Goal: Task Accomplishment & Management: Complete application form

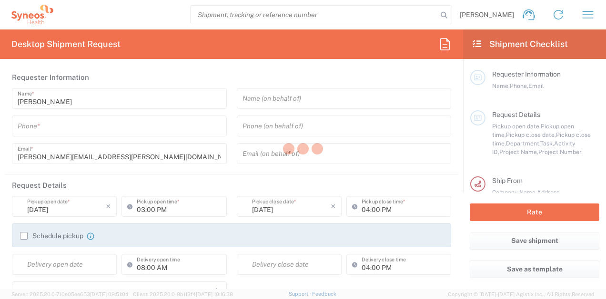
type input "[US_STATE]"
type input "[GEOGRAPHIC_DATA]"
type input "8350"
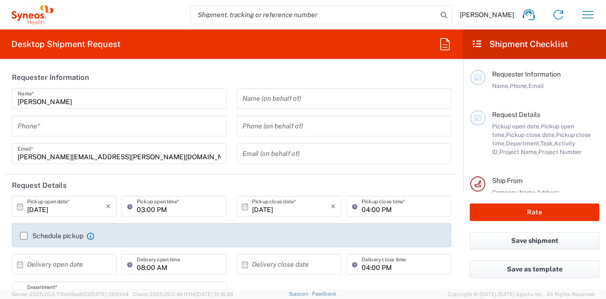
type input "Syneos Health, LLC-[GEOGRAPHIC_DATA] [GEOGRAPHIC_DATA] [GEOGRAPHIC_DATA]"
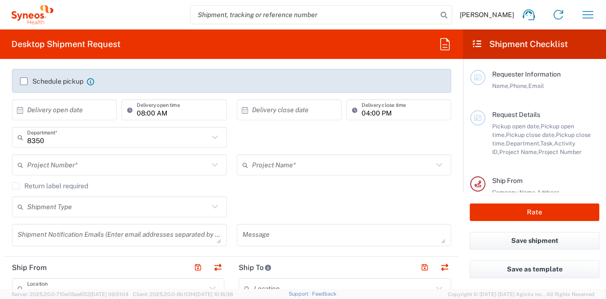
scroll to position [157, 0]
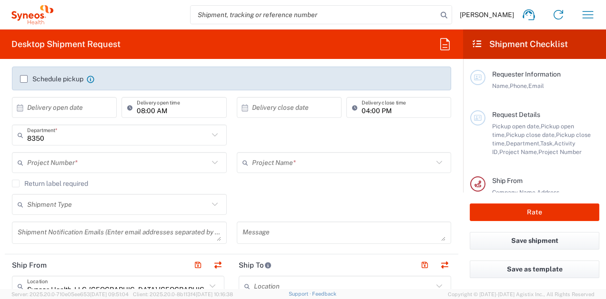
click at [214, 205] on icon at bounding box center [215, 205] width 12 height 12
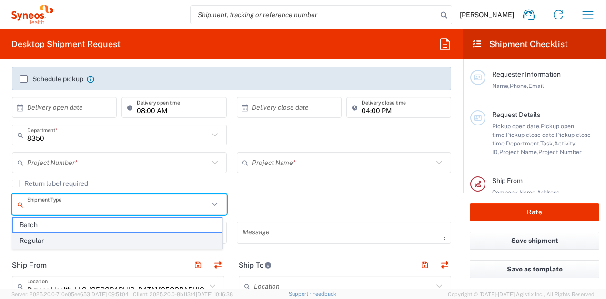
click at [189, 238] on span "Regular" at bounding box center [117, 241] width 209 height 15
type input "Regular"
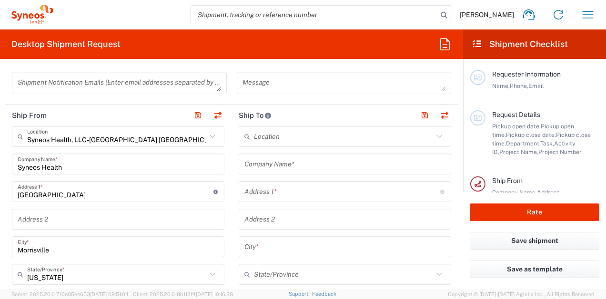
scroll to position [308, 0]
click at [289, 140] on input "text" at bounding box center [343, 135] width 179 height 17
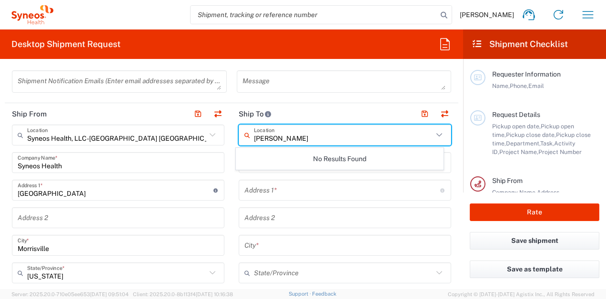
type input "[PERSON_NAME]"
click at [260, 193] on input "text" at bounding box center [342, 190] width 196 height 17
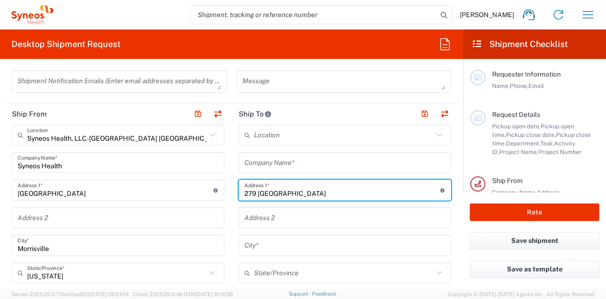
type input "279 [GEOGRAPHIC_DATA]"
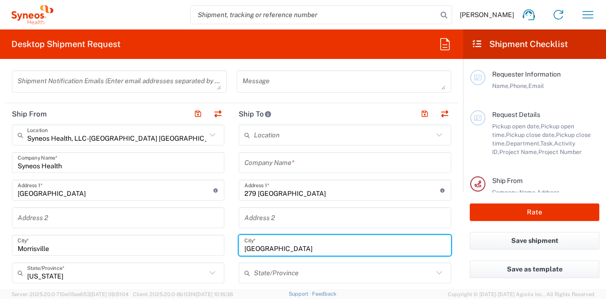
type input "[GEOGRAPHIC_DATA]"
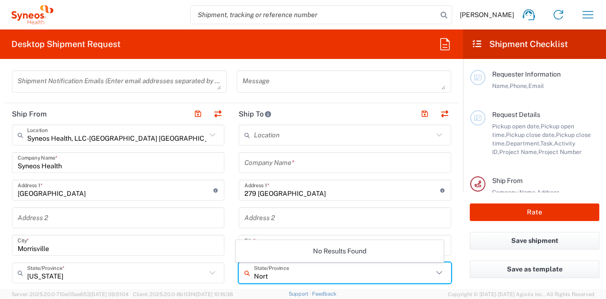
type input "North"
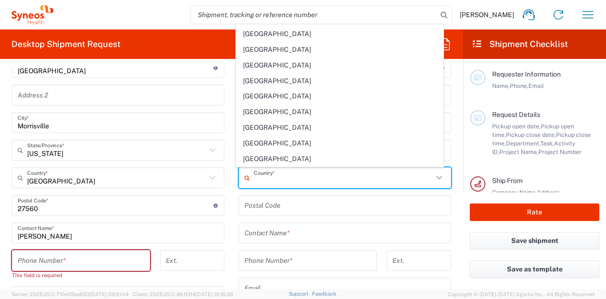
scroll to position [3666, 0]
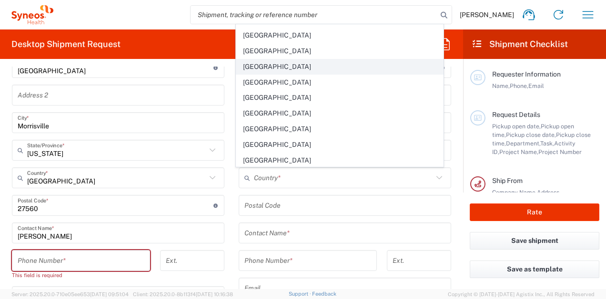
click at [314, 64] on span "[GEOGRAPHIC_DATA]" at bounding box center [339, 67] width 207 height 15
type input "[GEOGRAPHIC_DATA]"
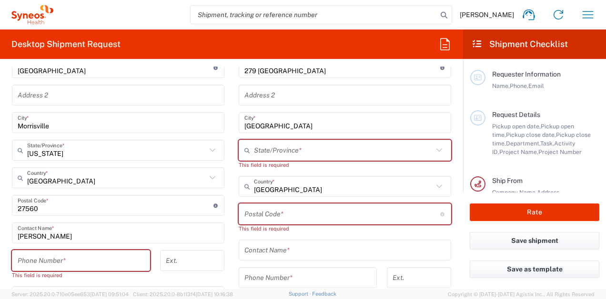
click at [283, 216] on input "undefined" at bounding box center [342, 214] width 196 height 17
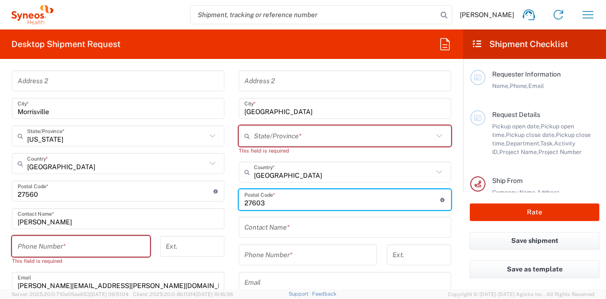
scroll to position [449, 0]
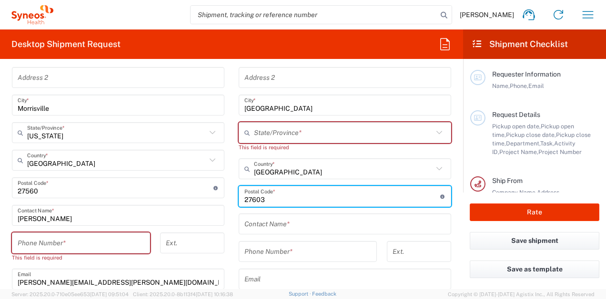
type input "27603"
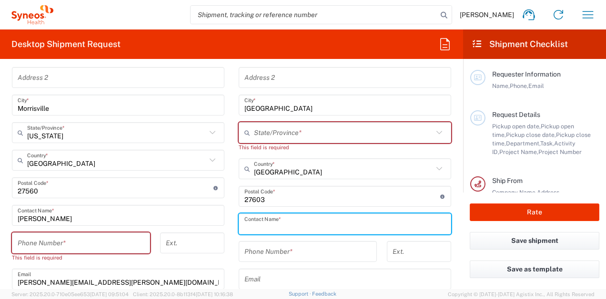
click at [272, 225] on input "text" at bounding box center [344, 224] width 201 height 17
type input "[PERSON_NAME]"
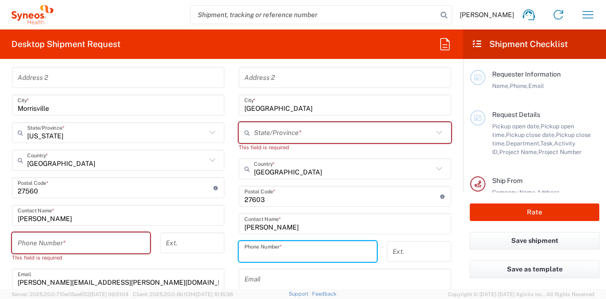
click at [121, 247] on input "tel" at bounding box center [81, 243] width 127 height 17
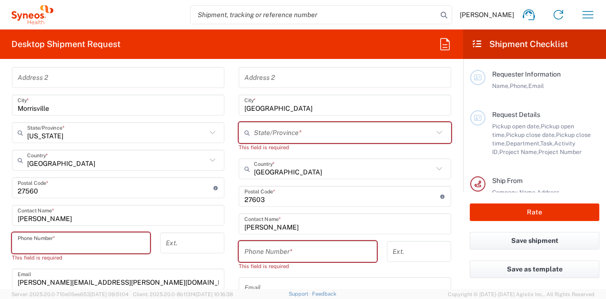
type input "7143225562"
type input "[PERSON_NAME][EMAIL_ADDRESS][PERSON_NAME][DOMAIN_NAME]"
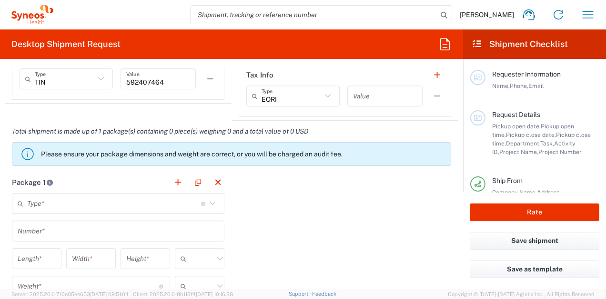
scroll to position [733, 0]
click at [209, 206] on icon at bounding box center [212, 204] width 12 height 12
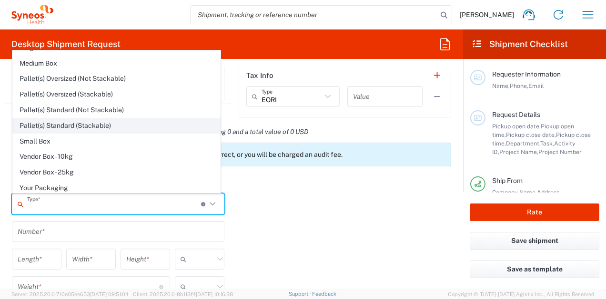
scroll to position [29, 0]
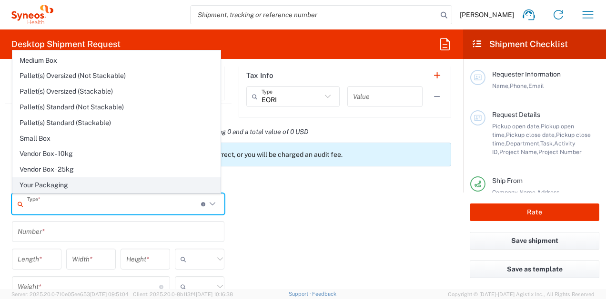
click at [155, 183] on span "Your Packaging" at bounding box center [116, 185] width 207 height 15
type input "Your Packaging"
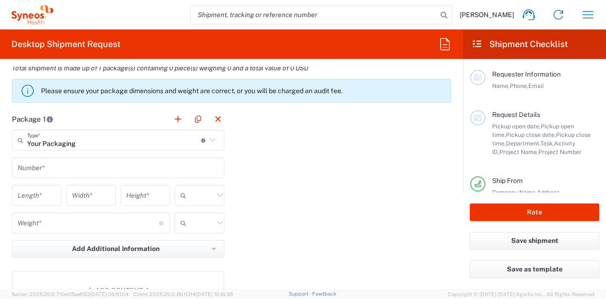
scroll to position [802, 0]
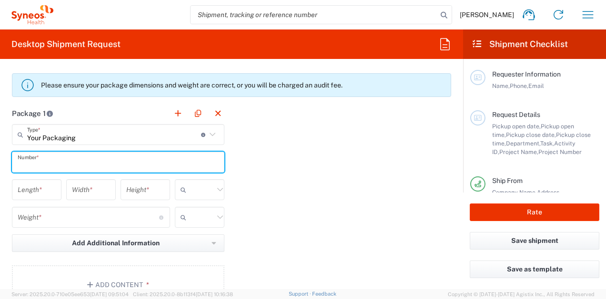
click at [162, 156] on input "text" at bounding box center [118, 162] width 201 height 17
type input "2"
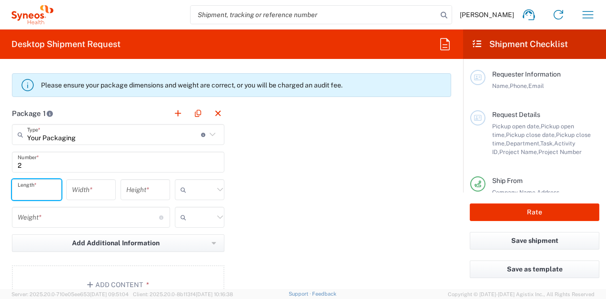
click at [46, 191] on input "number" at bounding box center [37, 190] width 38 height 17
type input "14"
click at [85, 199] on div "Width *" at bounding box center [91, 189] width 50 height 21
type input "12"
click at [126, 189] on input "number" at bounding box center [145, 190] width 38 height 17
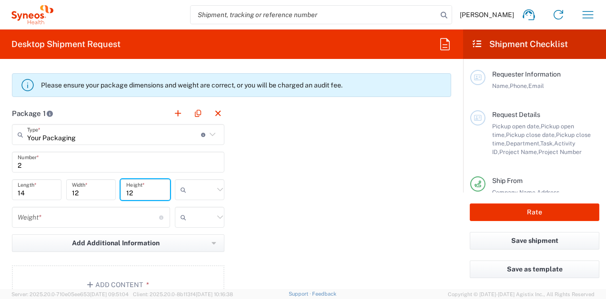
type input "12"
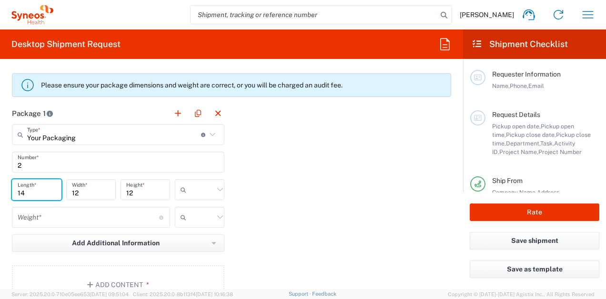
click at [48, 193] on input "14" at bounding box center [37, 190] width 38 height 17
type input "16"
click at [144, 192] on input "12" at bounding box center [145, 190] width 38 height 17
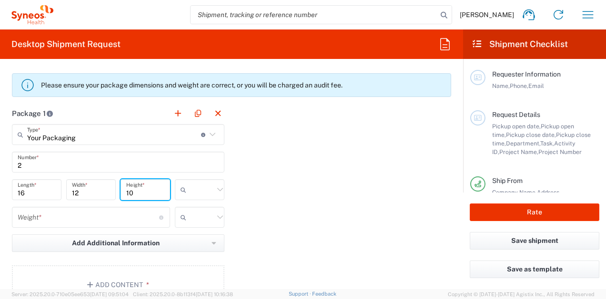
type input "10"
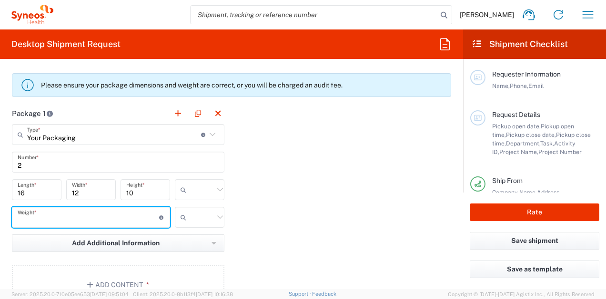
click at [93, 222] on input "number" at bounding box center [88, 217] width 141 height 17
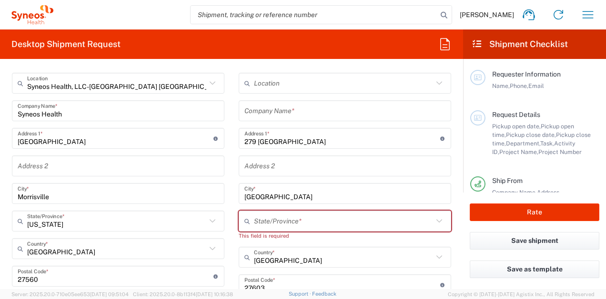
scroll to position [353, 0]
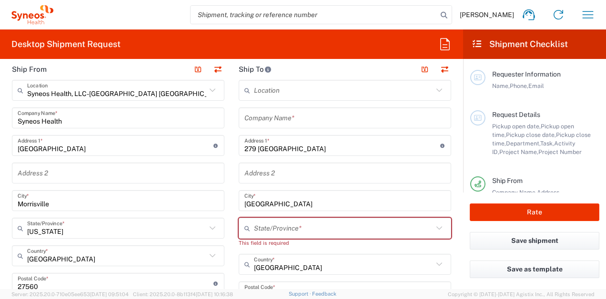
type input "5"
click at [433, 233] on icon at bounding box center [439, 228] width 12 height 12
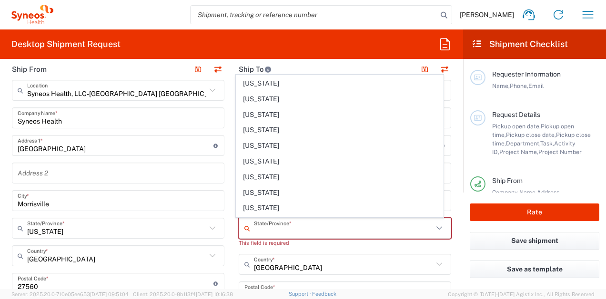
scroll to position [543, 0]
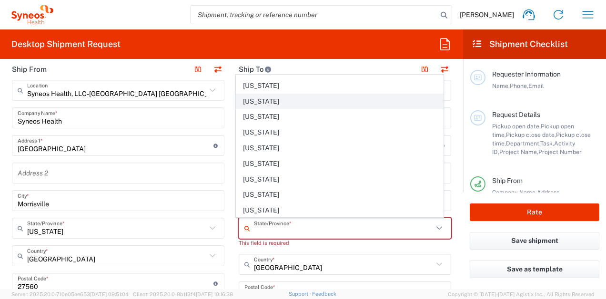
click at [377, 104] on span "[US_STATE]" at bounding box center [339, 101] width 207 height 15
type input "[US_STATE]"
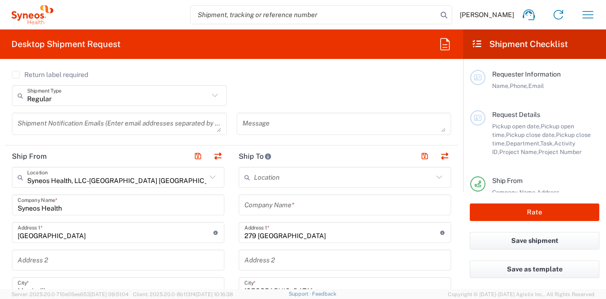
scroll to position [266, 0]
click at [333, 210] on input "text" at bounding box center [344, 206] width 201 height 17
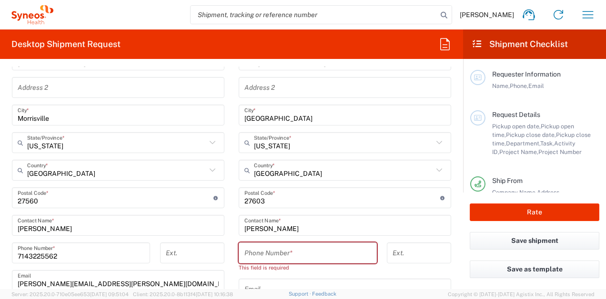
scroll to position [440, 0]
type input "[PERSON_NAME]"
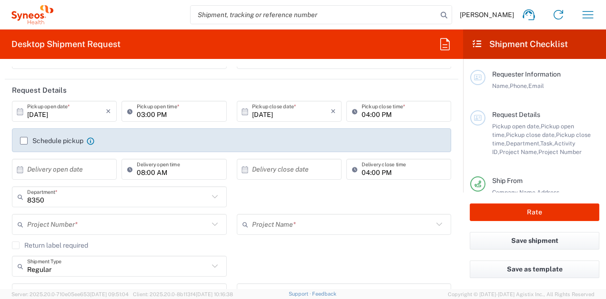
scroll to position [0, 0]
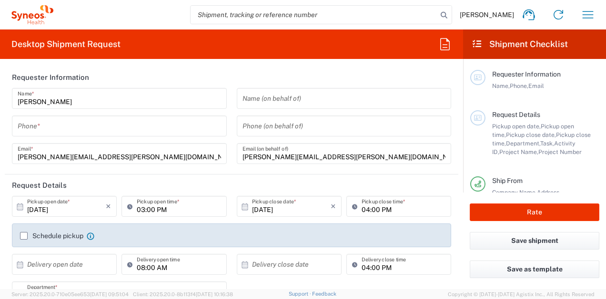
click at [164, 126] on input "tel" at bounding box center [119, 126] width 203 height 17
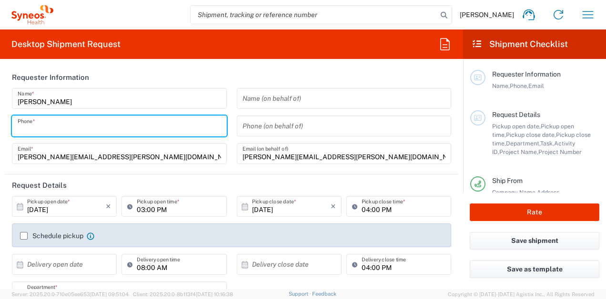
type input "7143225562"
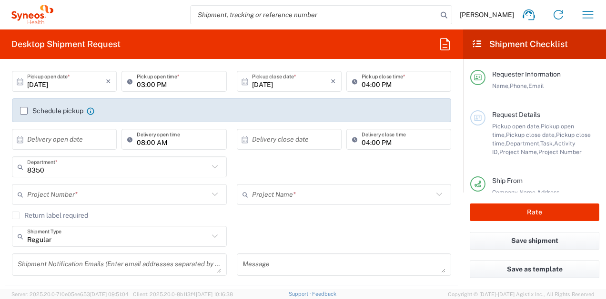
scroll to position [143, 0]
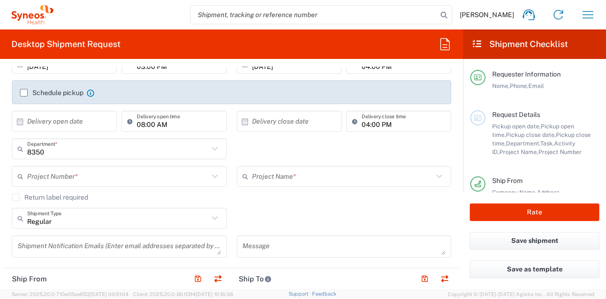
click at [209, 179] on icon at bounding box center [215, 176] width 12 height 12
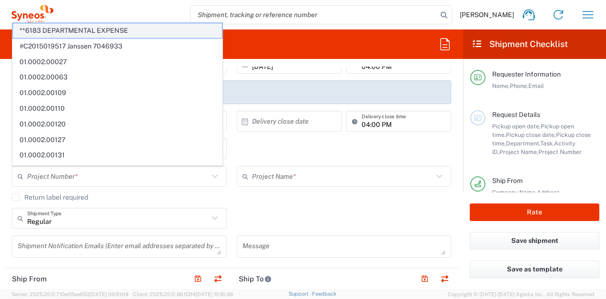
click at [171, 25] on span "**6183 DEPARTMENTAL EXPENSE" at bounding box center [117, 30] width 209 height 15
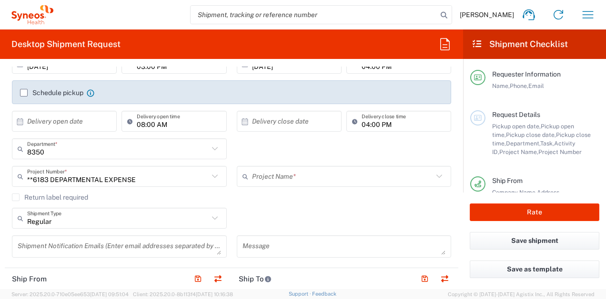
click at [213, 172] on icon at bounding box center [215, 176] width 12 height 12
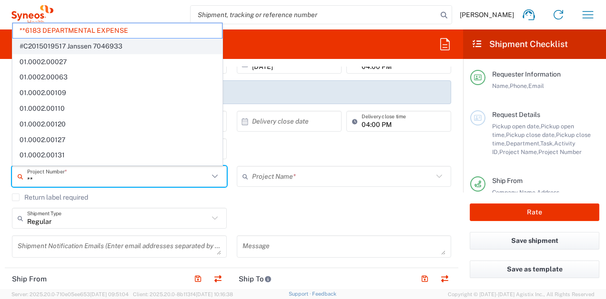
type input "*"
type input "6183"
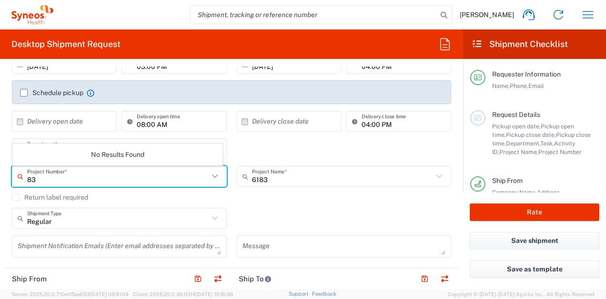
type input "8"
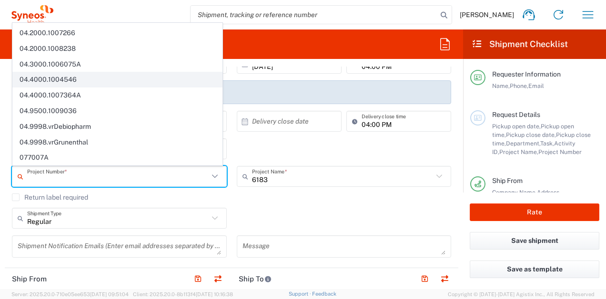
scroll to position [3000, 0]
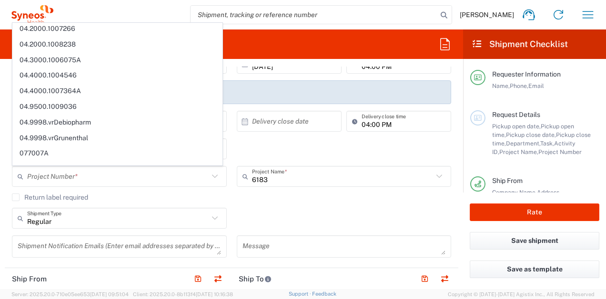
click at [244, 137] on div "× Delivery close date Cancel Apply" at bounding box center [288, 125] width 109 height 28
type input "**6183 DEPARTMENTAL EXPENSE"
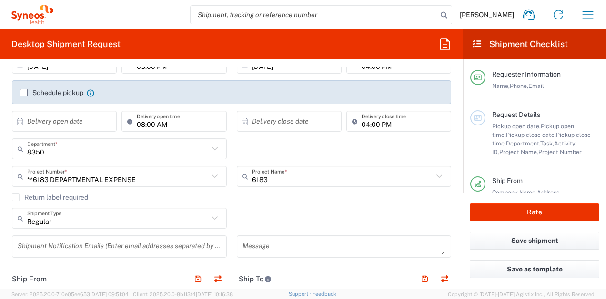
drag, startPoint x: 324, startPoint y: 188, endPoint x: 306, endPoint y: 181, distance: 19.3
click at [319, 186] on div "6183 Project Name * 6183 ([GEOGRAPHIC_DATA]) 3 Clinical Educ-00198 0000092391 B…" at bounding box center [343, 180] width 225 height 28
click at [160, 180] on input "text" at bounding box center [117, 177] width 181 height 17
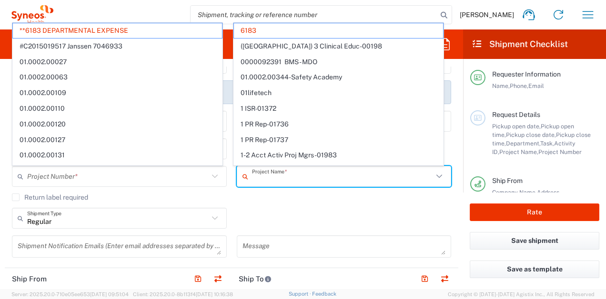
click at [274, 182] on input "text" at bounding box center [342, 177] width 181 height 17
type input "**6183 DEPARTMENTAL EXPENSE"
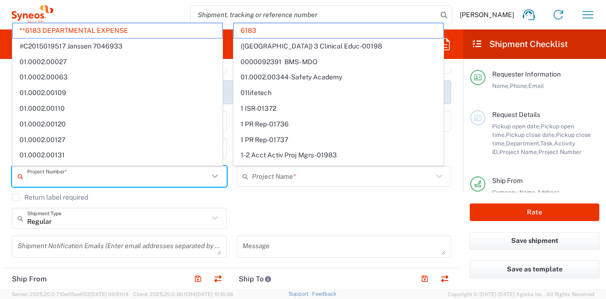
click at [194, 179] on input "text" at bounding box center [117, 177] width 181 height 17
type input "6183"
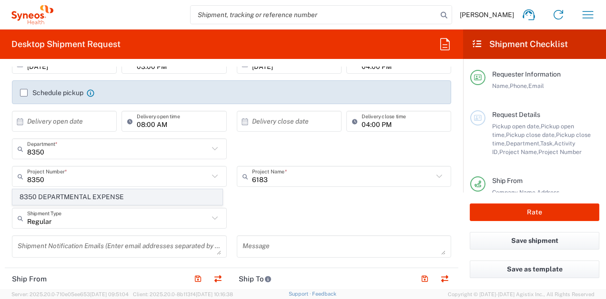
click at [150, 200] on span "8350 DEPARTMENTAL EXPENSE" at bounding box center [117, 197] width 209 height 15
type input "8350 DEPARTMENTAL EXPENSE"
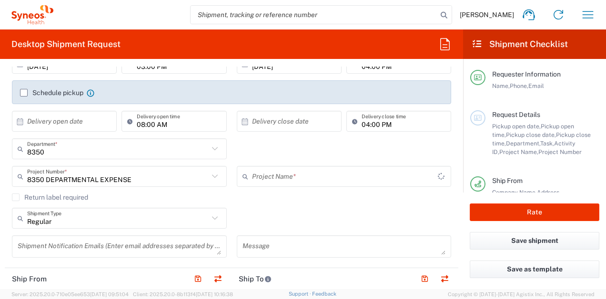
type input "8350 DEPARTMENTAL EXPENSE"
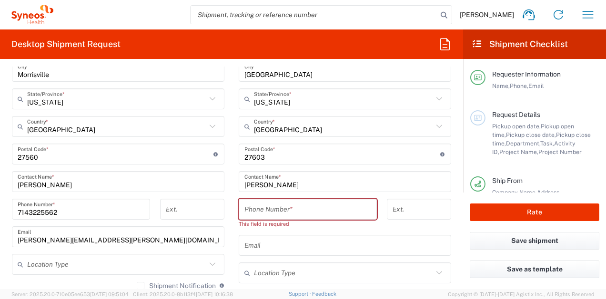
scroll to position [484, 0]
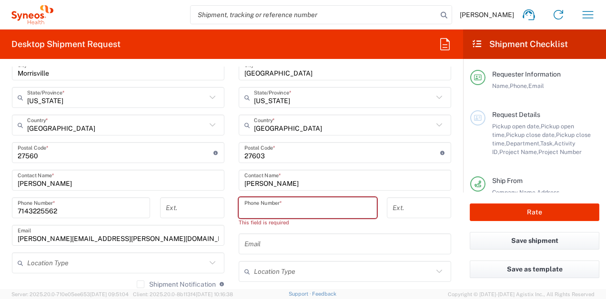
click at [310, 213] on input "tel" at bounding box center [307, 208] width 127 height 17
type input "7143225562"
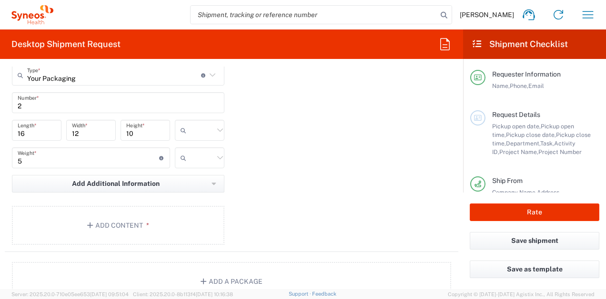
scroll to position [845, 0]
click at [112, 216] on button "Add Content *" at bounding box center [118, 224] width 212 height 39
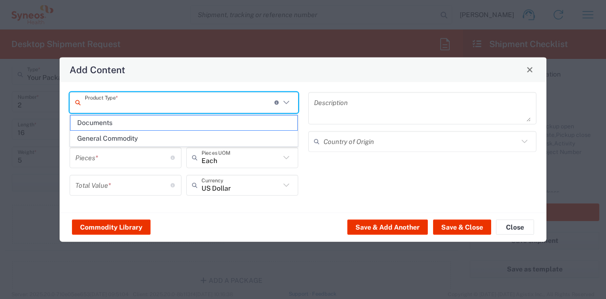
click at [173, 96] on input "text" at bounding box center [179, 102] width 189 height 17
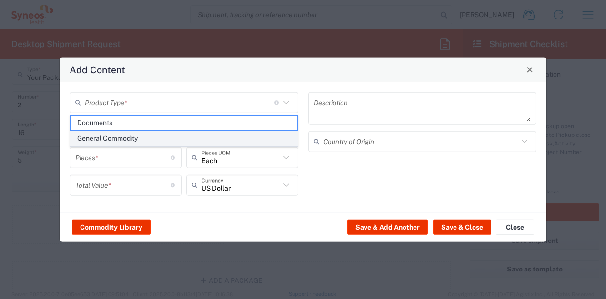
click at [157, 145] on span "General Commodity" at bounding box center [183, 138] width 227 height 15
type input "General Commodity"
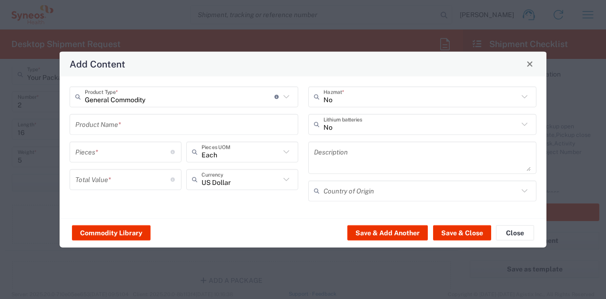
click at [158, 128] on input "text" at bounding box center [183, 124] width 217 height 17
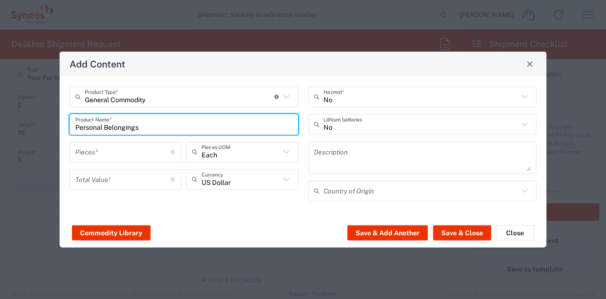
type input "Personal Belongings"
click at [148, 152] on input "number" at bounding box center [122, 152] width 95 height 17
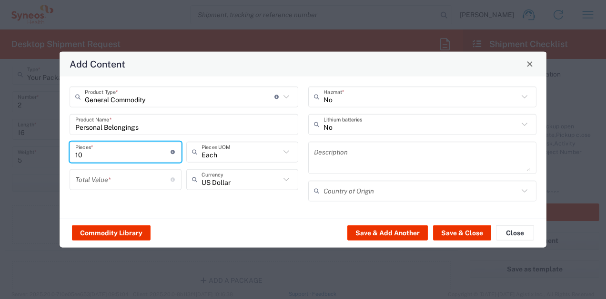
type input "10"
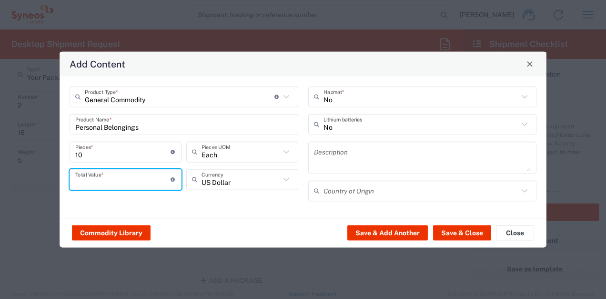
click at [124, 173] on input "number" at bounding box center [122, 179] width 95 height 17
type input "200"
click at [448, 232] on button "Save & Close" at bounding box center [462, 233] width 58 height 15
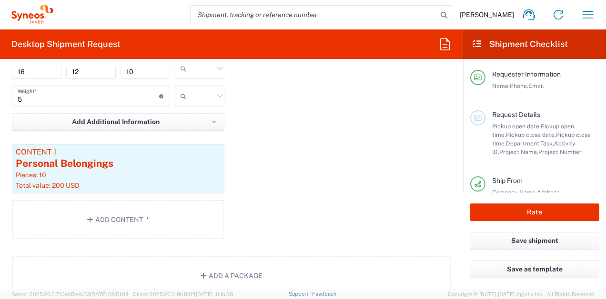
scroll to position [908, 0]
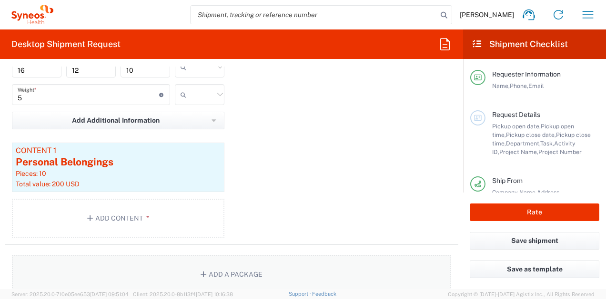
click at [224, 275] on button "Add a Package" at bounding box center [231, 274] width 439 height 39
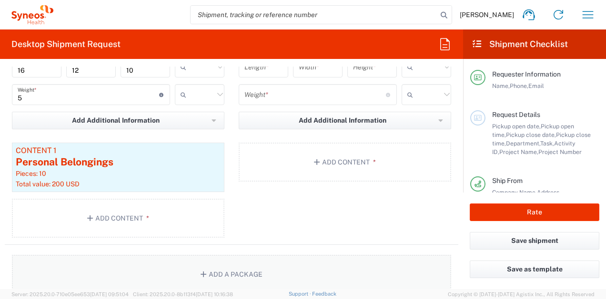
click at [208, 276] on button "Add a Package" at bounding box center [231, 274] width 439 height 39
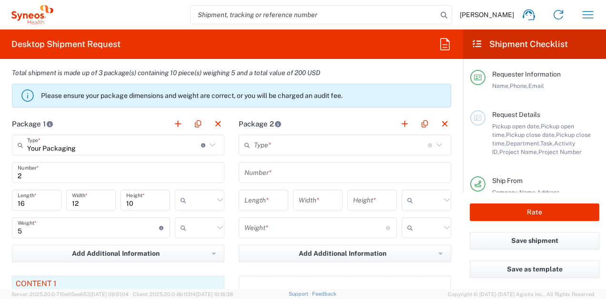
scroll to position [771, 0]
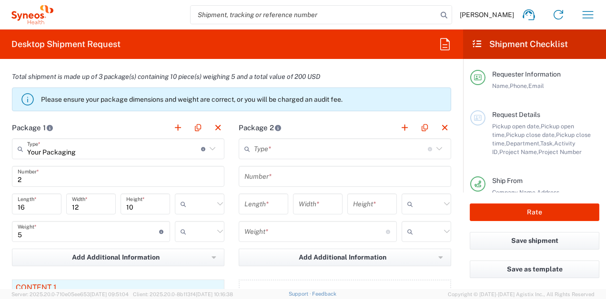
click at [433, 150] on icon at bounding box center [439, 149] width 12 height 12
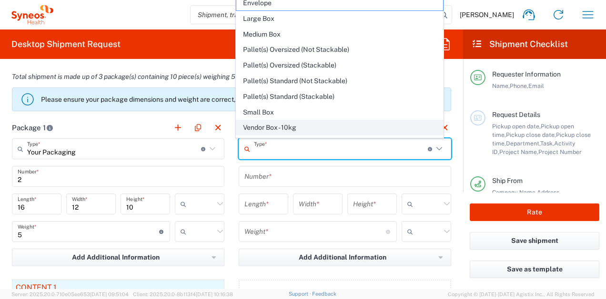
type input "y"
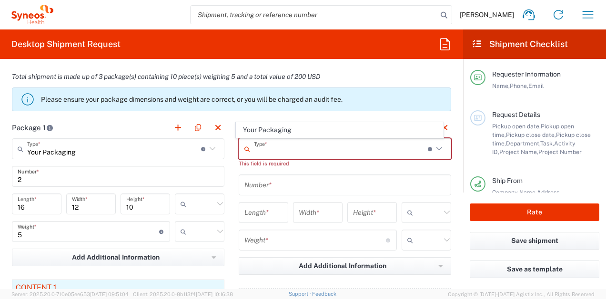
type input "="
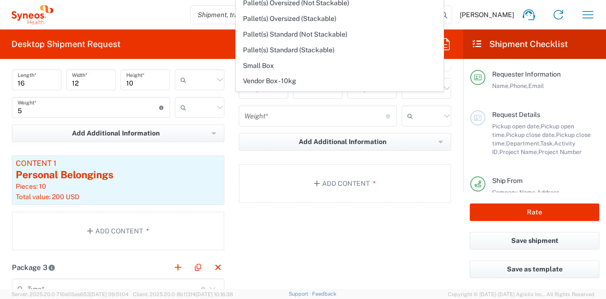
scroll to position [760, 0]
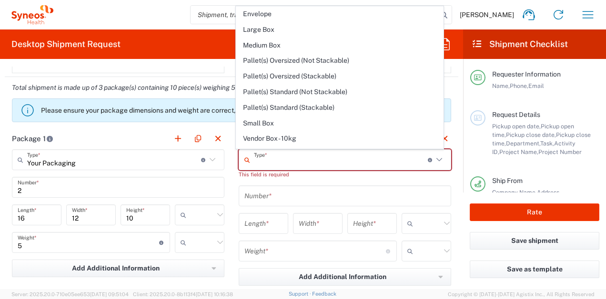
click at [346, 160] on input "text" at bounding box center [341, 160] width 174 height 17
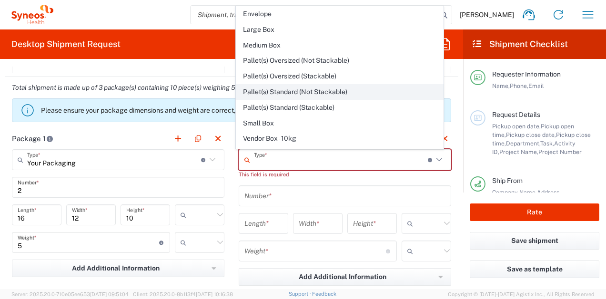
scroll to position [29, 0]
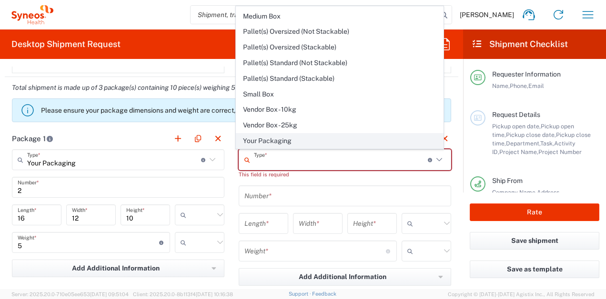
click at [327, 146] on span "Your Packaging" at bounding box center [339, 141] width 207 height 15
type input "Your Packaging"
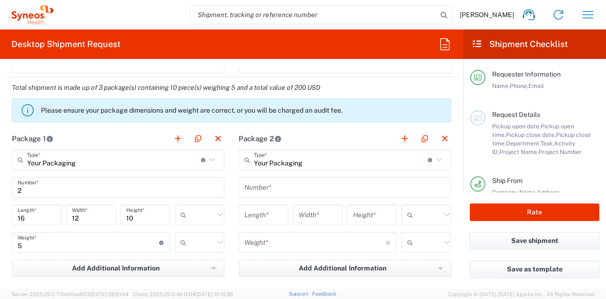
click at [313, 184] on input "text" at bounding box center [344, 187] width 201 height 17
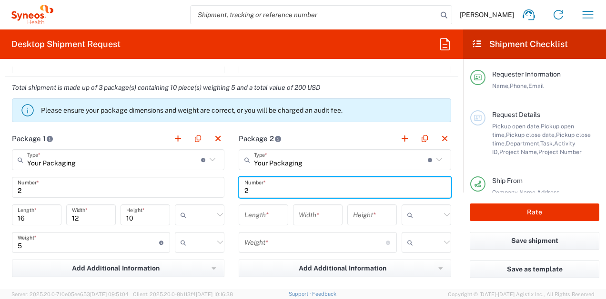
scroll to position [766, 0]
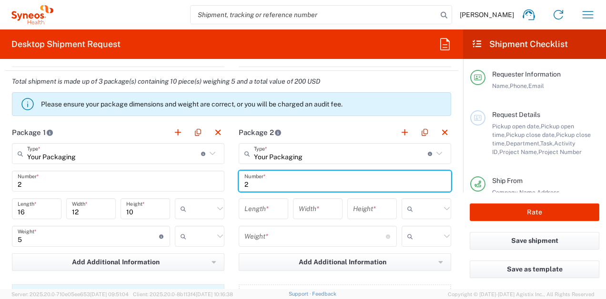
type input "2"
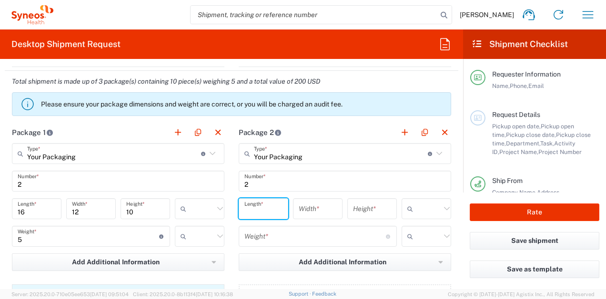
click at [268, 216] on input "number" at bounding box center [263, 209] width 38 height 17
type input "1"
click at [67, 181] on input "2" at bounding box center [118, 181] width 201 height 17
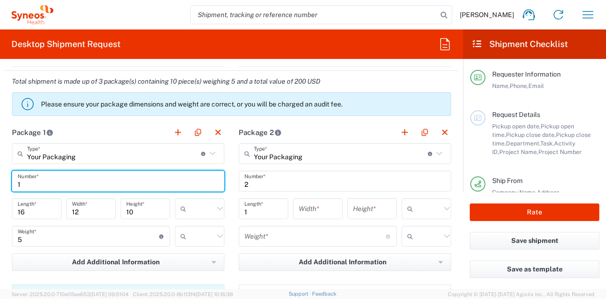
type input "1"
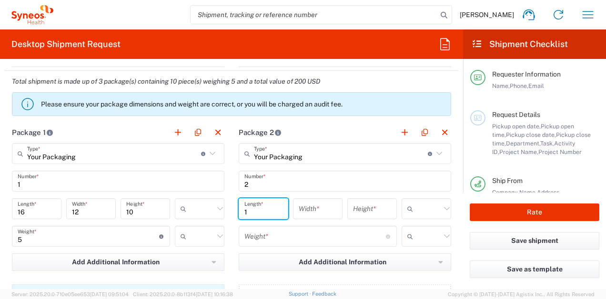
click at [268, 210] on input "1" at bounding box center [263, 209] width 38 height 17
type input "16"
click at [326, 207] on input "number" at bounding box center [317, 209] width 38 height 17
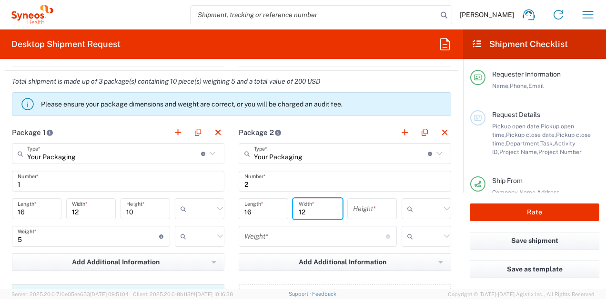
type input "12"
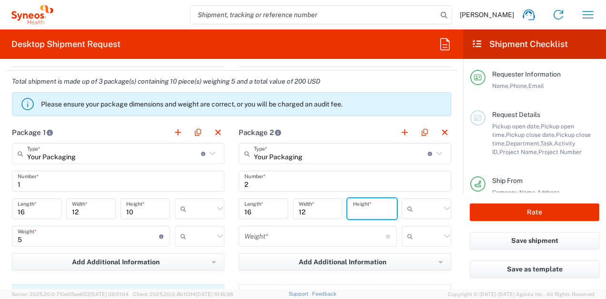
click at [353, 210] on input "number" at bounding box center [372, 209] width 38 height 17
type input "10"
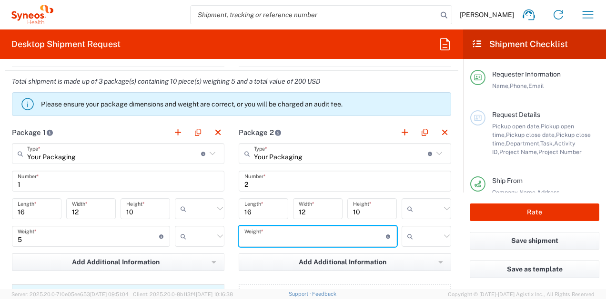
click at [354, 231] on input "number" at bounding box center [314, 237] width 141 height 17
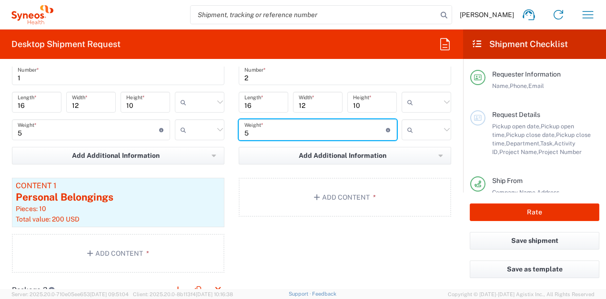
scroll to position [876, 0]
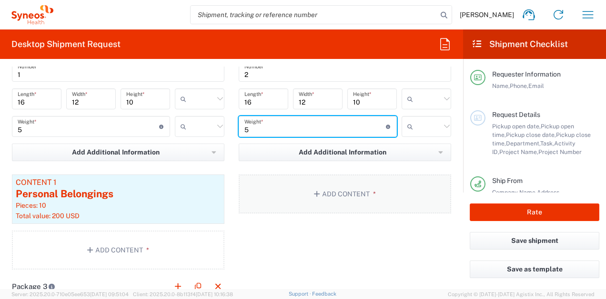
type input "5"
click at [340, 189] on button "Add Content *" at bounding box center [344, 194] width 212 height 39
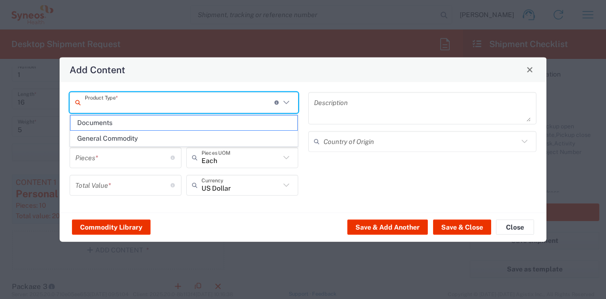
click at [219, 101] on input "text" at bounding box center [179, 102] width 189 height 17
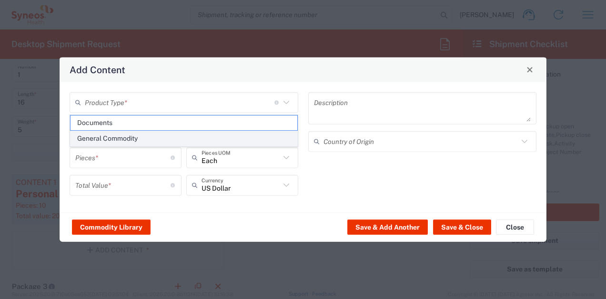
click at [207, 138] on span "General Commodity" at bounding box center [183, 138] width 227 height 15
type input "General Commodity"
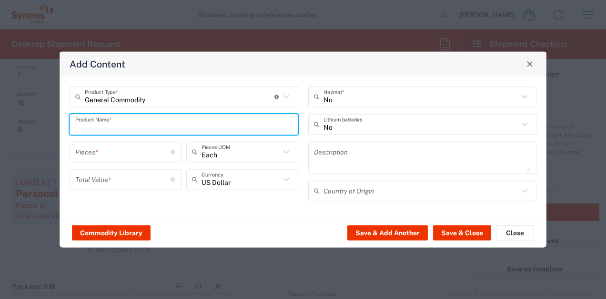
click at [201, 122] on input "text" at bounding box center [183, 124] width 217 height 17
type input "Personal Belongings"
click at [139, 149] on input "number" at bounding box center [122, 152] width 95 height 17
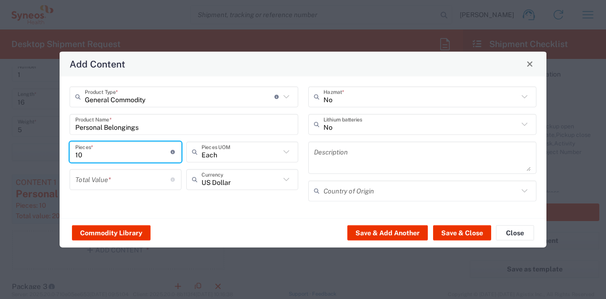
type input "10"
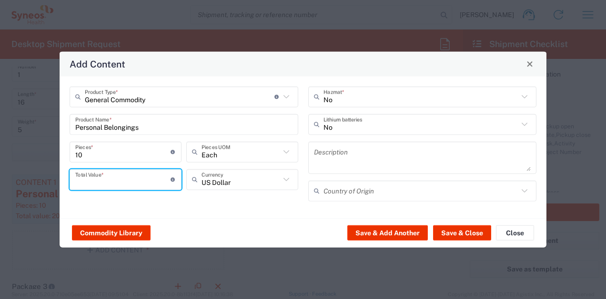
click at [134, 181] on input "number" at bounding box center [122, 179] width 95 height 17
type input "200"
click at [450, 234] on button "Save & Close" at bounding box center [462, 233] width 58 height 15
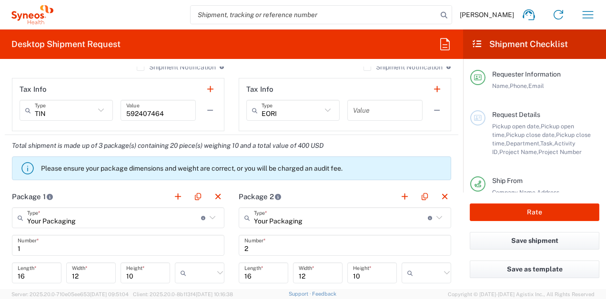
scroll to position [551, 0]
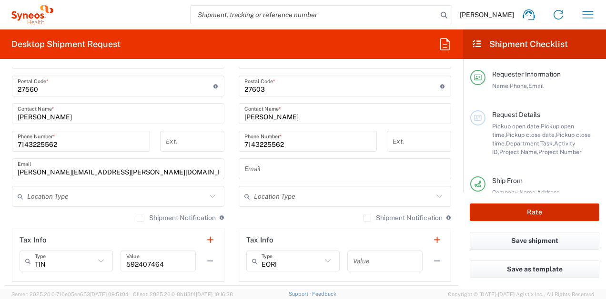
click at [499, 218] on button "Rate" at bounding box center [533, 213] width 129 height 18
type input "8350 DEPARTMENTAL EXPENSE"
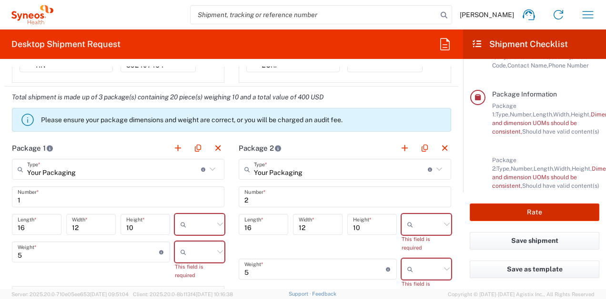
scroll to position [749, 0]
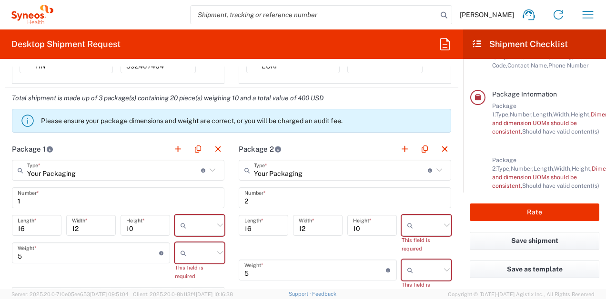
click at [217, 226] on icon at bounding box center [220, 225] width 6 height 3
click at [205, 275] on span "in" at bounding box center [196, 277] width 47 height 15
type input "in"
click at [214, 252] on icon at bounding box center [220, 253] width 12 height 12
click at [199, 290] on span "lbs" at bounding box center [196, 289] width 47 height 15
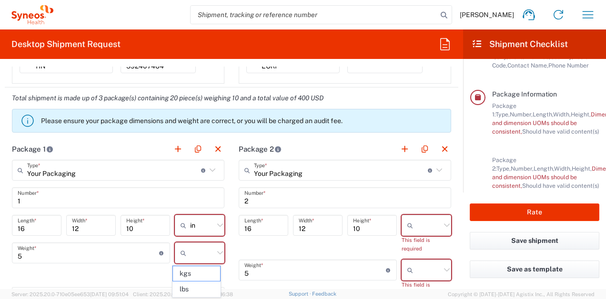
type input "lbs"
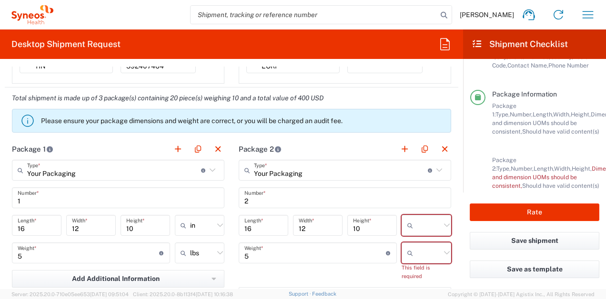
click at [433, 224] on input "text" at bounding box center [429, 225] width 24 height 15
click at [417, 279] on span "in" at bounding box center [419, 277] width 47 height 15
type input "in"
click at [440, 255] on icon at bounding box center [446, 253] width 12 height 12
click at [433, 290] on span "lbs" at bounding box center [419, 289] width 47 height 15
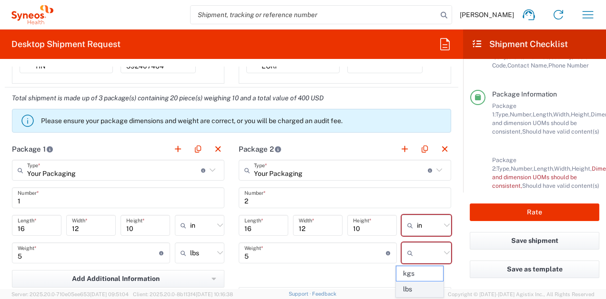
type input "lbs"
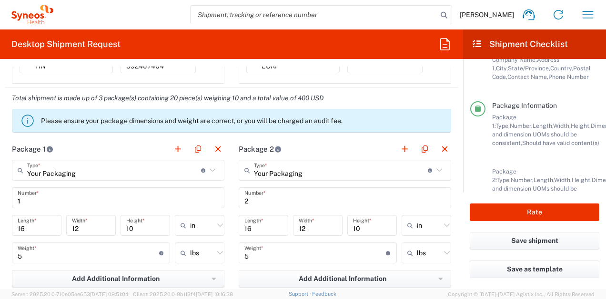
scroll to position [191, 0]
click at [525, 212] on button "Rate" at bounding box center [533, 213] width 129 height 18
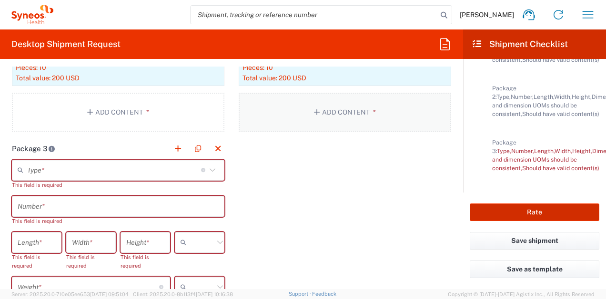
scroll to position [1014, 0]
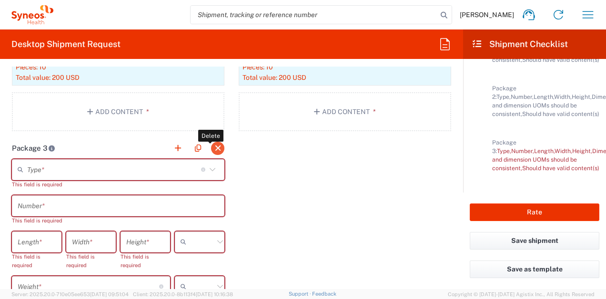
click at [213, 151] on button "button" at bounding box center [217, 148] width 13 height 13
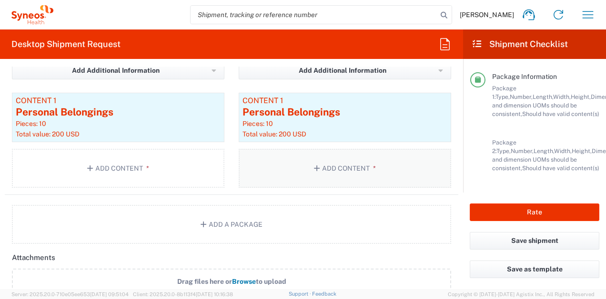
scroll to position [957, 0]
click at [547, 211] on button "Rate" at bounding box center [533, 213] width 129 height 18
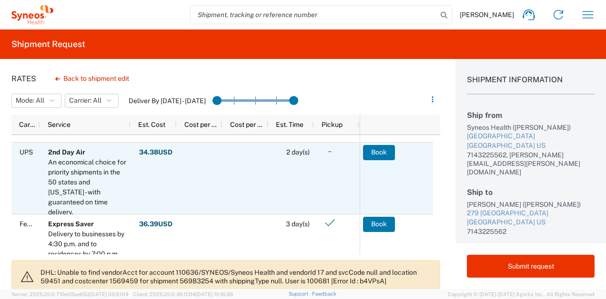
scroll to position [247, 0]
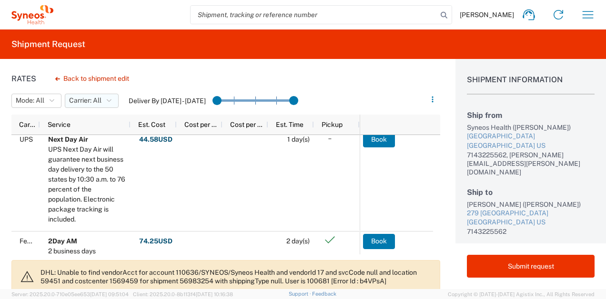
click at [108, 99] on icon "button" at bounding box center [109, 101] width 5 height 7
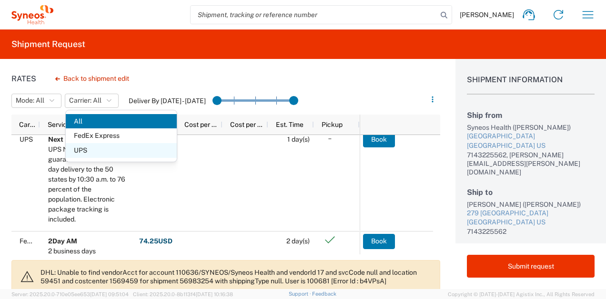
click at [109, 151] on span "UPS" at bounding box center [121, 150] width 111 height 15
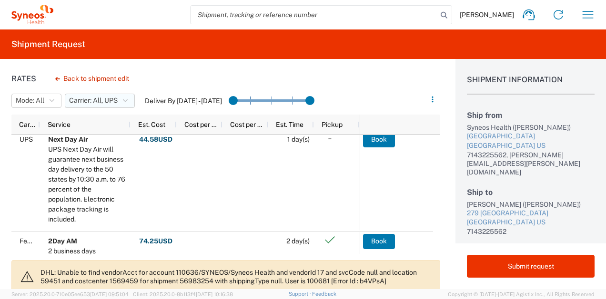
click at [127, 99] on icon "button" at bounding box center [125, 101] width 5 height 7
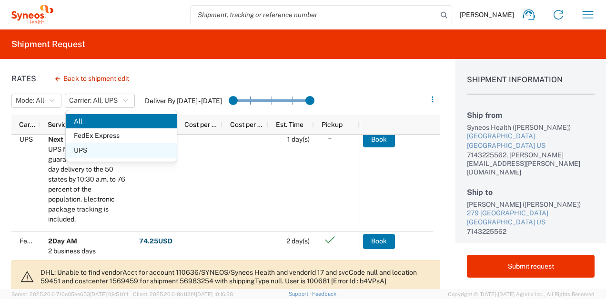
click at [111, 148] on span "UPS" at bounding box center [121, 150] width 111 height 15
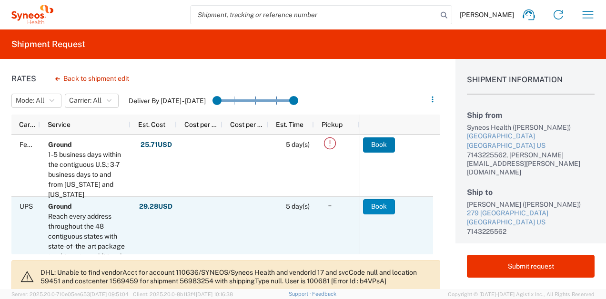
click at [376, 209] on button "Book" at bounding box center [379, 206] width 32 height 15
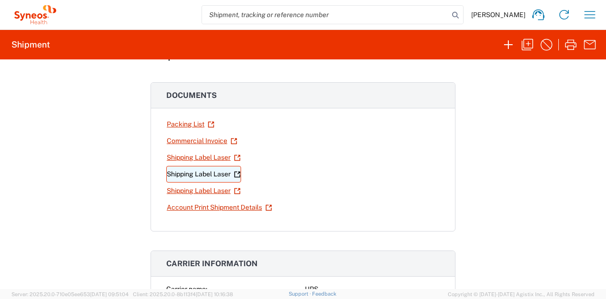
click at [217, 174] on link "Shipping Label Laser" at bounding box center [203, 174] width 75 height 17
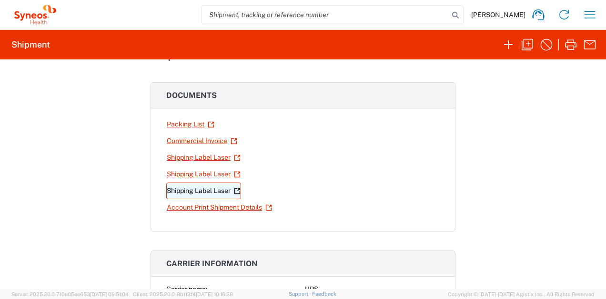
click at [200, 189] on link "Shipping Label Laser" at bounding box center [203, 191] width 75 height 17
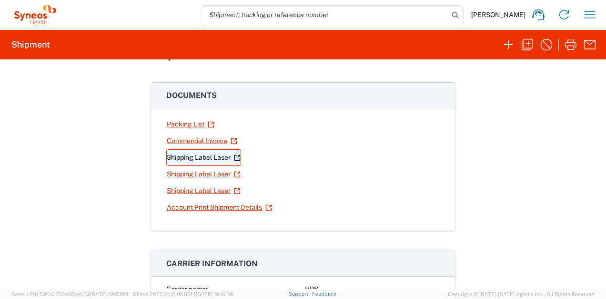
click at [214, 157] on link "Shipping Label Laser" at bounding box center [203, 157] width 75 height 17
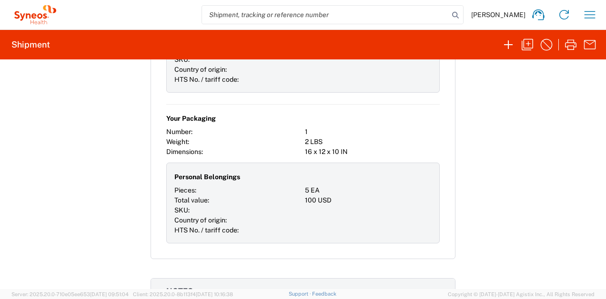
scroll to position [1078, 0]
click at [544, 40] on icon "button" at bounding box center [545, 44] width 15 height 15
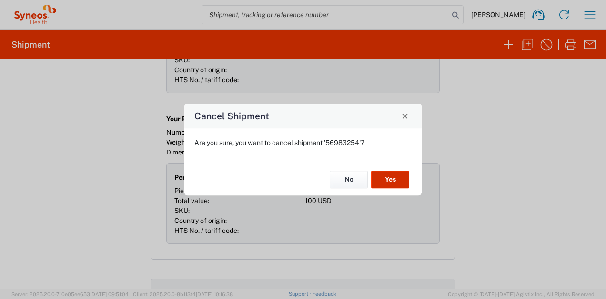
click at [387, 180] on button "Yes" at bounding box center [390, 180] width 38 height 18
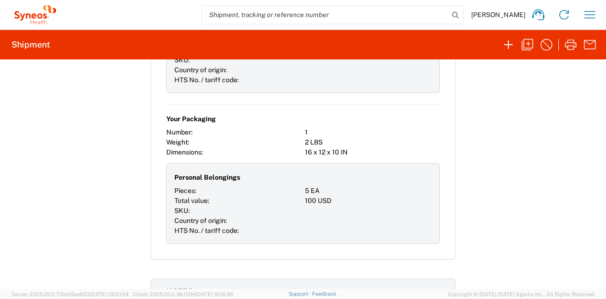
click at [30, 18] on icon at bounding box center [35, 14] width 48 height 19
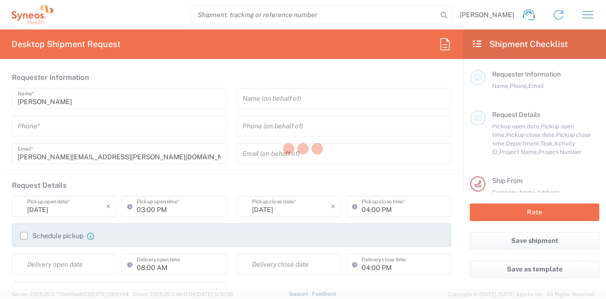
type input "8350"
type input "[US_STATE]"
type input "[GEOGRAPHIC_DATA]"
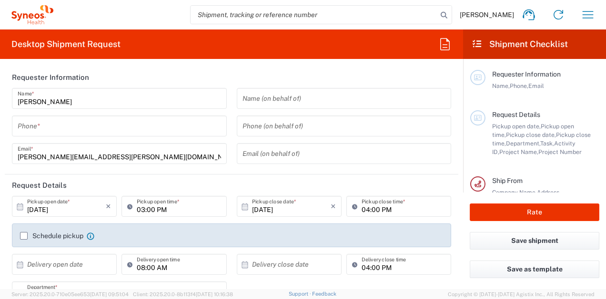
click at [156, 132] on input "tel" at bounding box center [119, 126] width 203 height 17
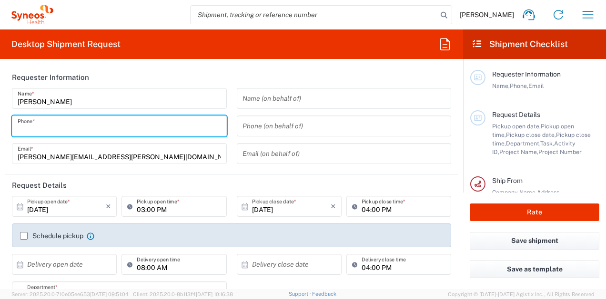
type input "Syneos Health, LLC-[GEOGRAPHIC_DATA] [GEOGRAPHIC_DATA] [GEOGRAPHIC_DATA]"
type input "7143225562"
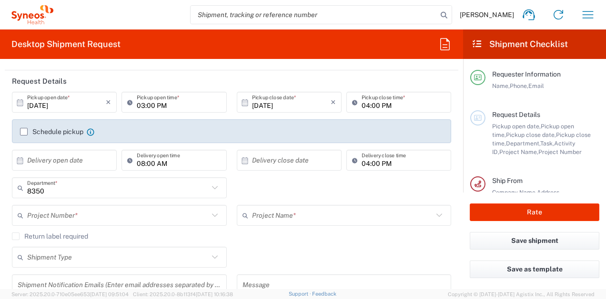
scroll to position [108, 0]
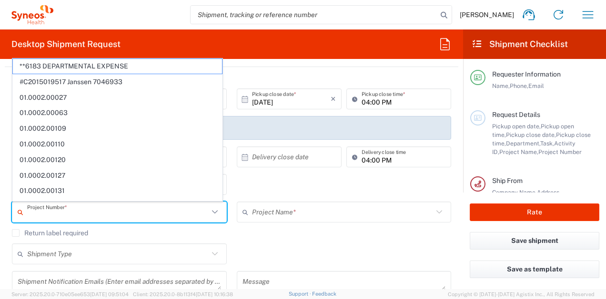
click at [100, 213] on input "text" at bounding box center [117, 212] width 181 height 17
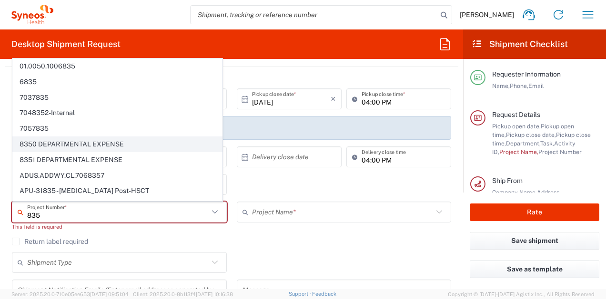
click at [111, 140] on span "8350 DEPARTMENTAL EXPENSE" at bounding box center [117, 144] width 209 height 15
type input "8350 DEPARTMENTAL EXPENSE"
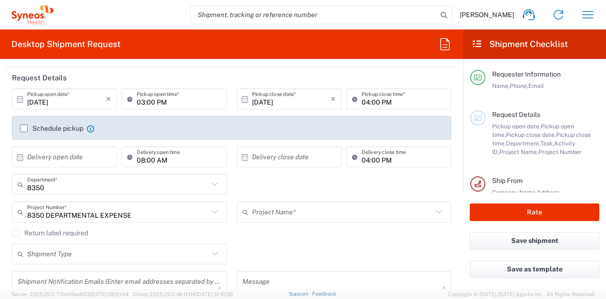
type input "8350 DEPARTMENTAL EXPENSE"
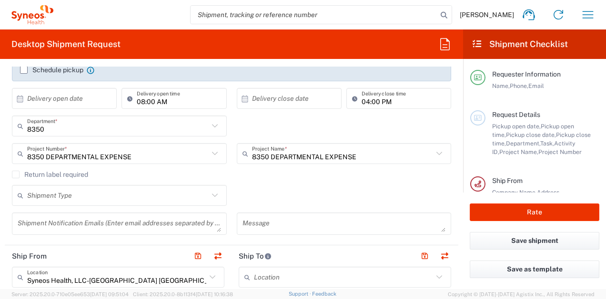
scroll to position [169, 0]
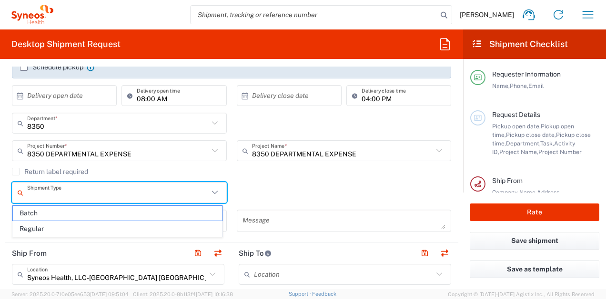
click at [175, 193] on input "text" at bounding box center [117, 193] width 181 height 17
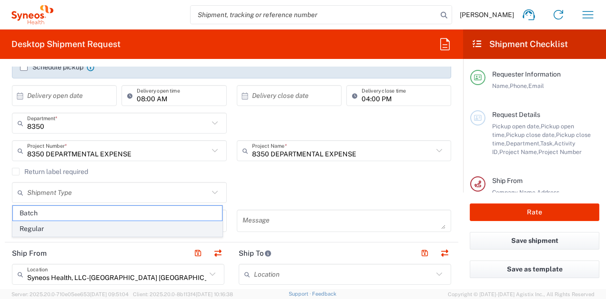
click at [148, 229] on span "Regular" at bounding box center [117, 229] width 209 height 15
type input "Regular"
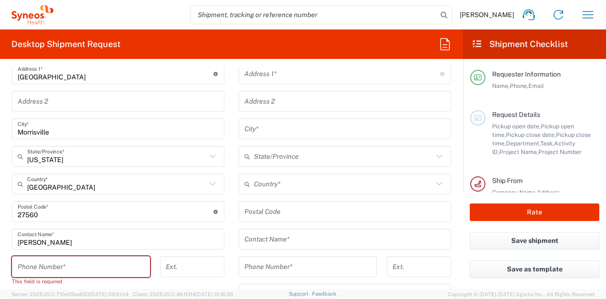
scroll to position [428, 0]
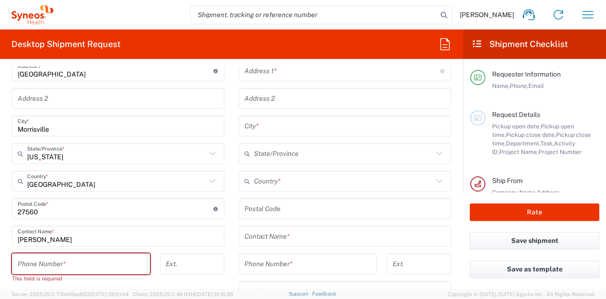
click at [124, 270] on input "tel" at bounding box center [81, 264] width 127 height 17
type input "7143225562"
type input "[PERSON_NAME][EMAIL_ADDRESS][PERSON_NAME][DOMAIN_NAME]"
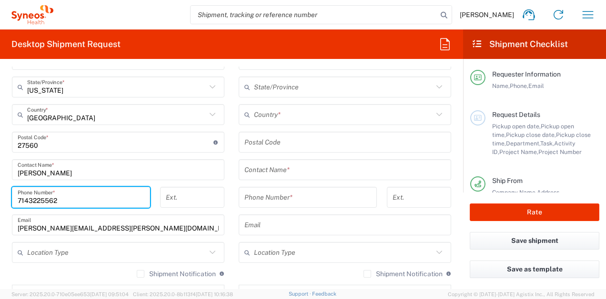
scroll to position [496, 0]
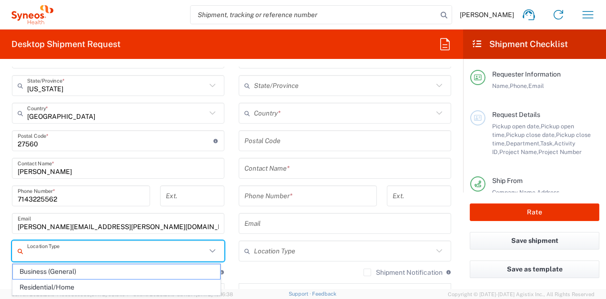
click at [136, 249] on input "text" at bounding box center [116, 251] width 179 height 17
click at [124, 271] on span "Business (General)" at bounding box center [116, 272] width 207 height 15
type input "Business (General)"
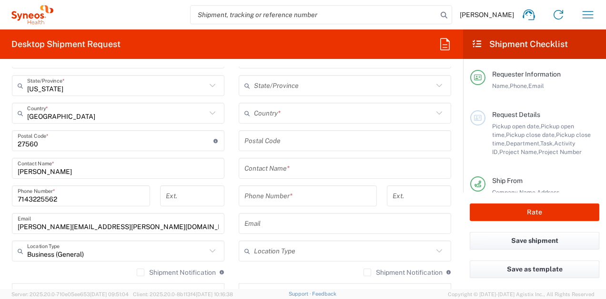
click at [290, 247] on input "text" at bounding box center [343, 251] width 179 height 17
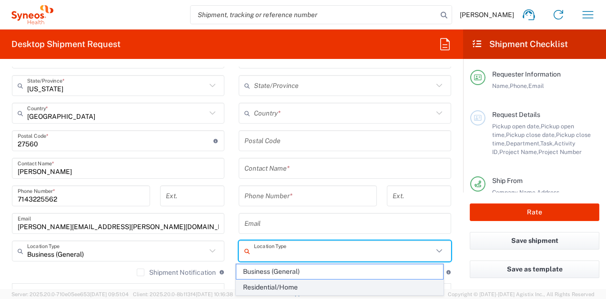
click at [283, 284] on span "Residential/Home" at bounding box center [339, 287] width 207 height 15
type input "Residential/Home"
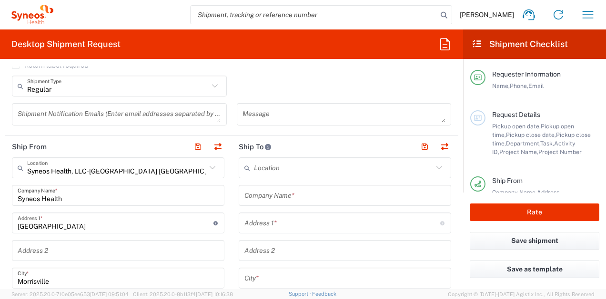
scroll to position [228, 0]
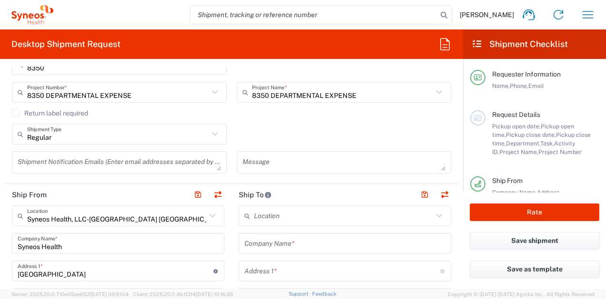
click at [286, 218] on input "text" at bounding box center [343, 216] width 179 height 17
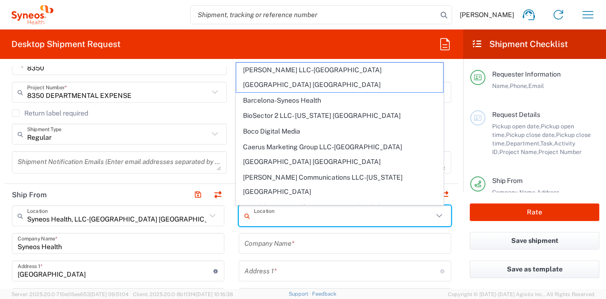
click at [285, 240] on input "text" at bounding box center [344, 244] width 201 height 17
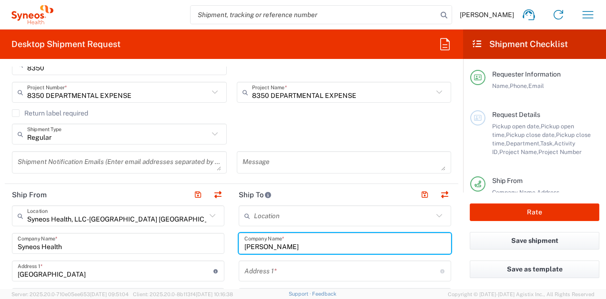
type input "[PERSON_NAME]"
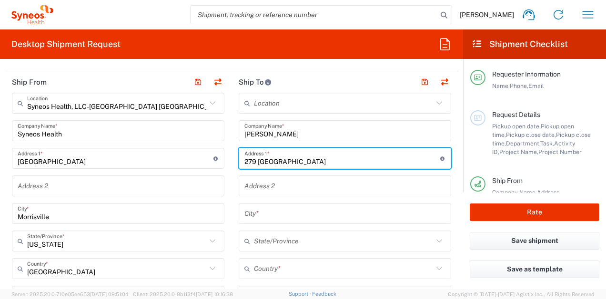
scroll to position [357, 0]
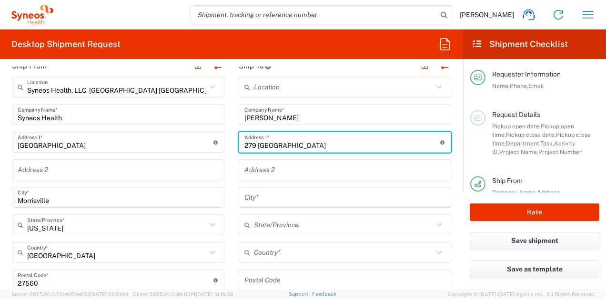
type input "279 [GEOGRAPHIC_DATA]"
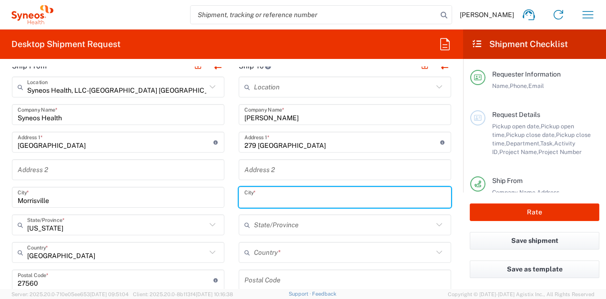
click at [268, 202] on input "text" at bounding box center [344, 197] width 201 height 17
type input "[GEOGRAPHIC_DATA]"
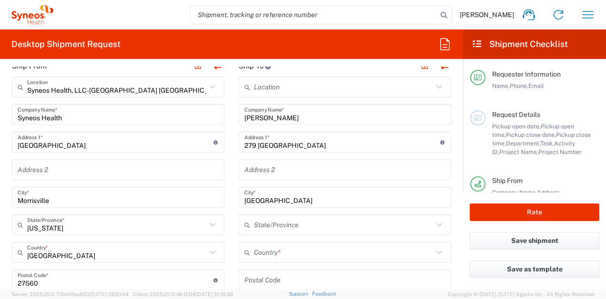
click at [269, 236] on div "Location Addison Whitney LLC-Morrisvile NC US Barcelona-Syneos Health BioSector…" at bounding box center [344, 277] width 212 height 400
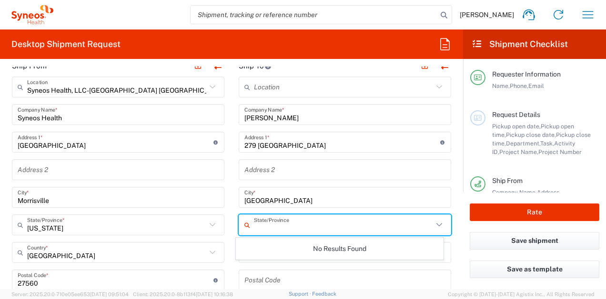
click at [279, 230] on input "text" at bounding box center [343, 225] width 179 height 17
click at [438, 224] on div "State/Province" at bounding box center [344, 225] width 212 height 21
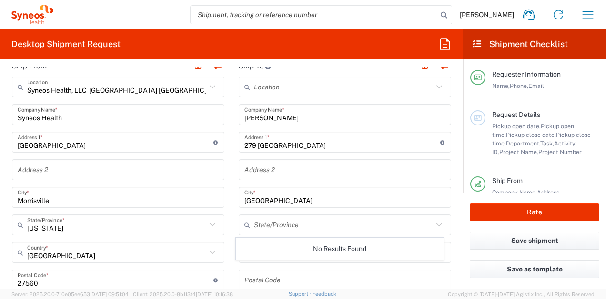
click at [437, 224] on icon at bounding box center [439, 225] width 12 height 12
click at [436, 224] on icon at bounding box center [439, 225] width 12 height 12
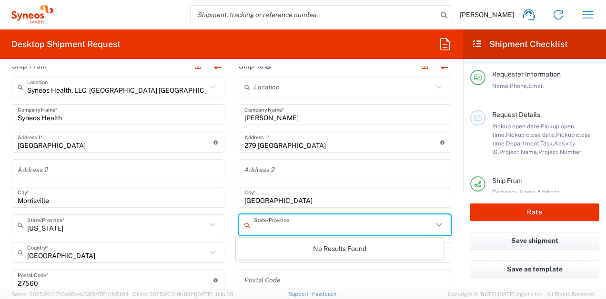
type input "n"
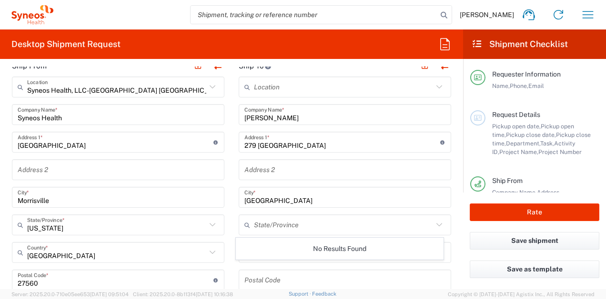
click at [436, 224] on icon at bounding box center [439, 224] width 6 height 3
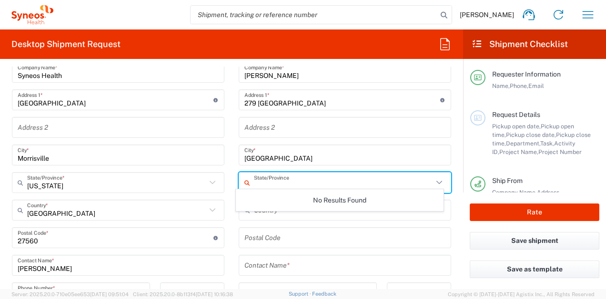
scroll to position [406, 0]
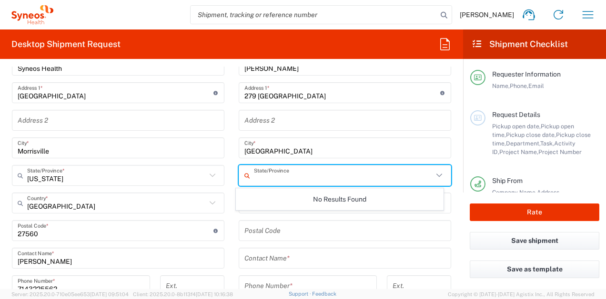
click at [387, 173] on input "text" at bounding box center [343, 176] width 179 height 17
type input "nor"
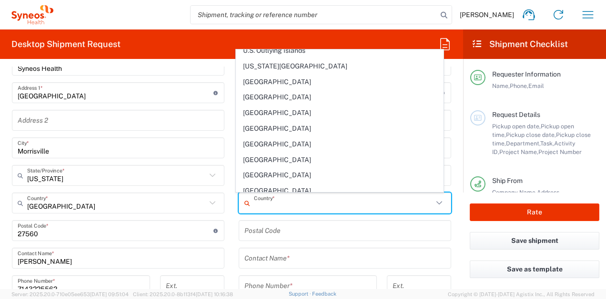
scroll to position [3598, 0]
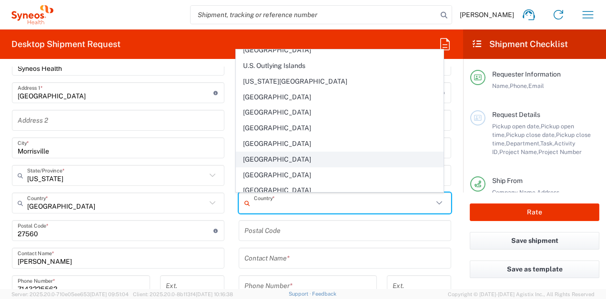
click at [389, 158] on span "[GEOGRAPHIC_DATA]" at bounding box center [339, 159] width 207 height 15
type input "[GEOGRAPHIC_DATA]"
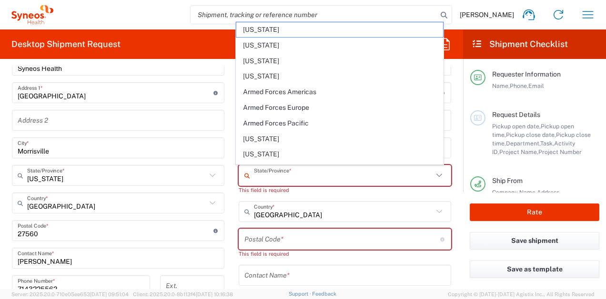
click at [366, 176] on input "text" at bounding box center [343, 176] width 179 height 17
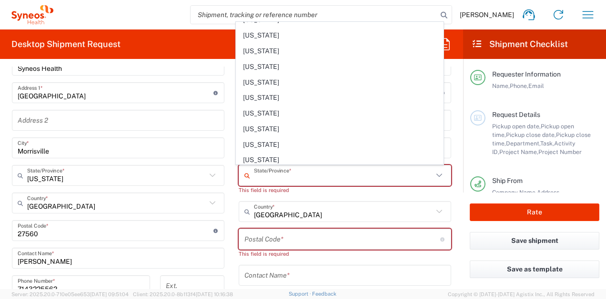
scroll to position [453, 0]
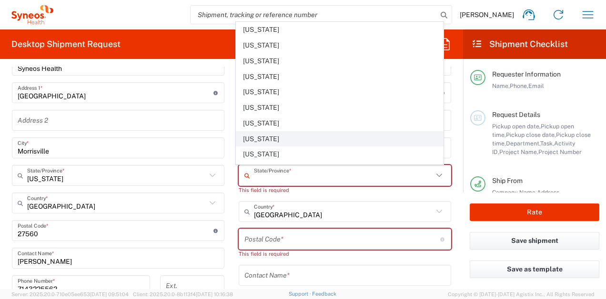
click at [258, 136] on span "[US_STATE]" at bounding box center [339, 139] width 207 height 15
type input "[US_STATE]"
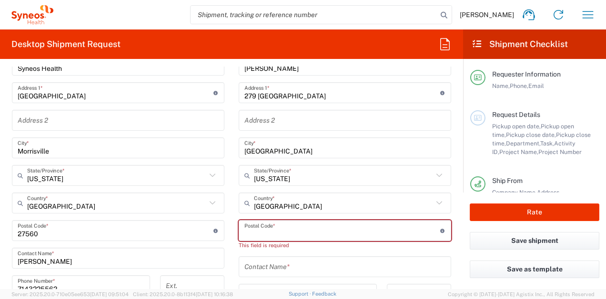
click at [298, 235] on input "undefined" at bounding box center [342, 231] width 196 height 17
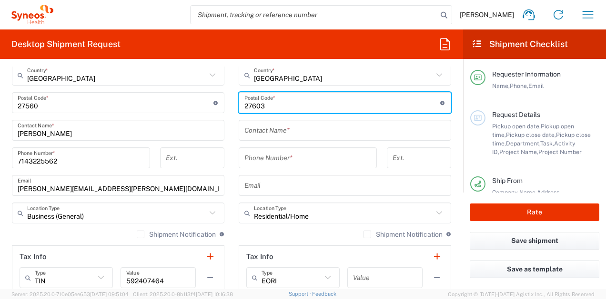
scroll to position [542, 0]
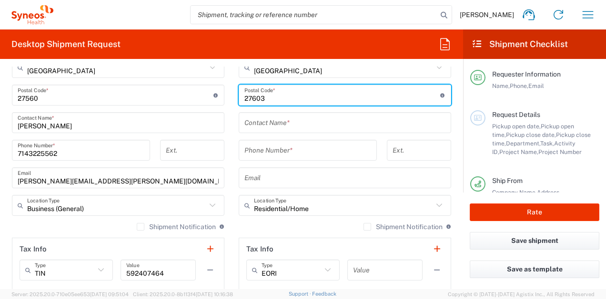
type input "27603"
click at [305, 122] on input "text" at bounding box center [344, 123] width 201 height 17
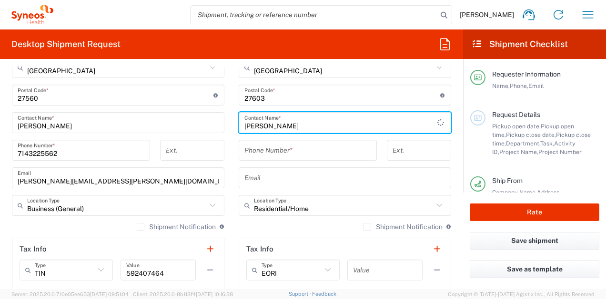
type input "[PERSON_NAME]"
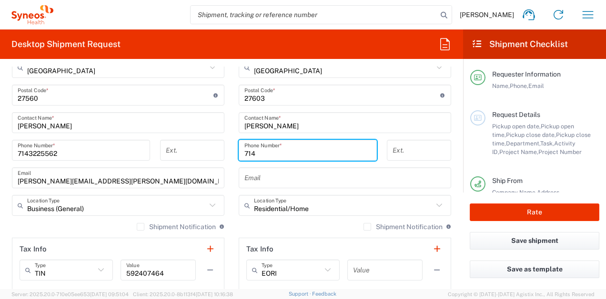
type input "7143225562"
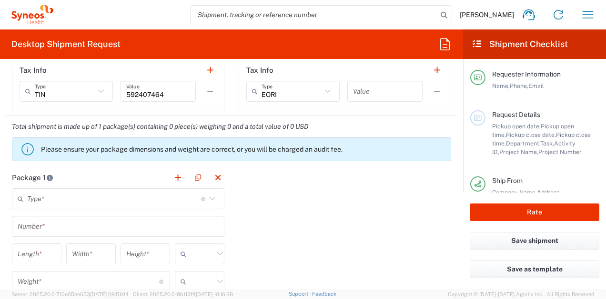
scroll to position [723, 0]
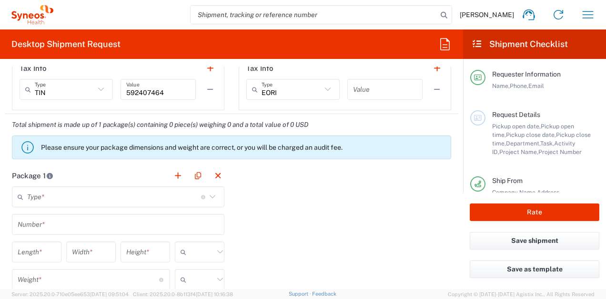
click at [180, 195] on input "text" at bounding box center [114, 197] width 174 height 17
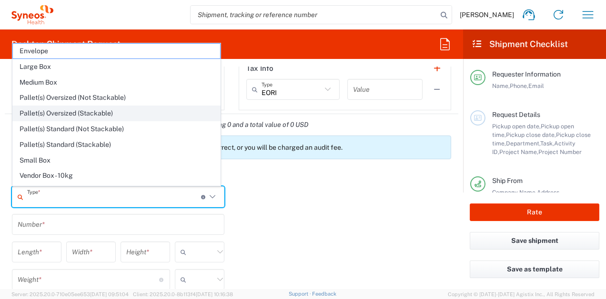
scroll to position [29, 0]
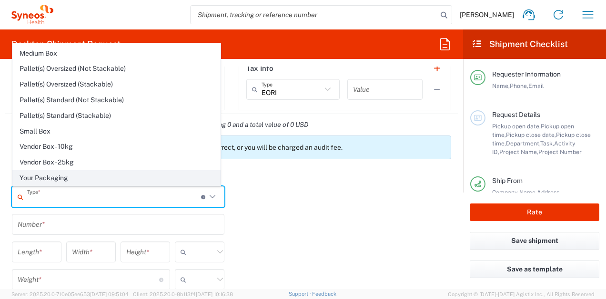
click at [130, 179] on span "Your Packaging" at bounding box center [116, 178] width 207 height 15
type input "Your Packaging"
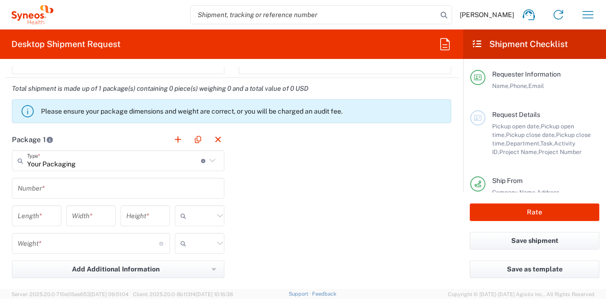
scroll to position [763, 0]
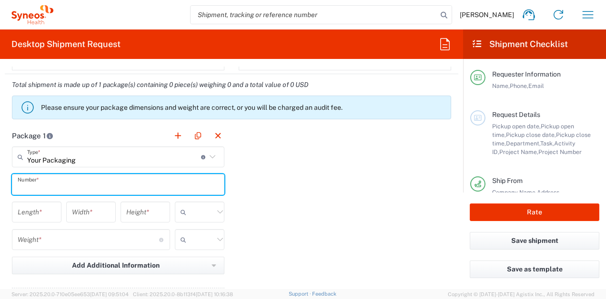
click at [149, 186] on input "text" at bounding box center [118, 185] width 201 height 17
type input "1"
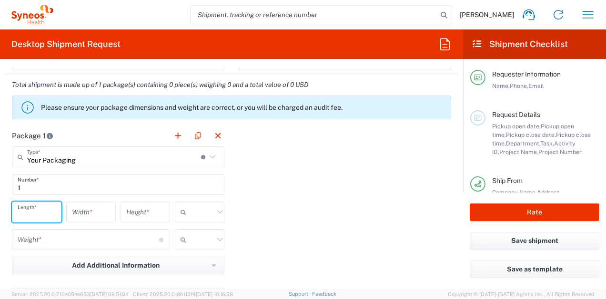
click at [49, 205] on input "number" at bounding box center [37, 212] width 38 height 17
type input "16"
click at [80, 213] on input "number" at bounding box center [91, 212] width 38 height 17
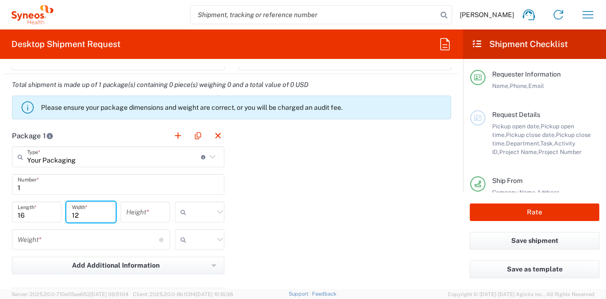
type input "12"
click at [136, 217] on input "number" at bounding box center [145, 212] width 38 height 17
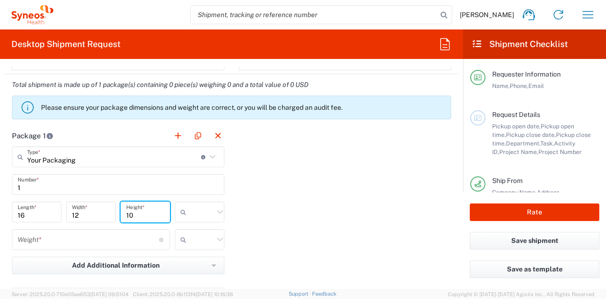
type input "10"
click at [193, 210] on input "text" at bounding box center [202, 212] width 24 height 15
click at [183, 263] on span "in" at bounding box center [196, 264] width 47 height 15
type input "in"
click at [142, 240] on input "number" at bounding box center [88, 240] width 141 height 17
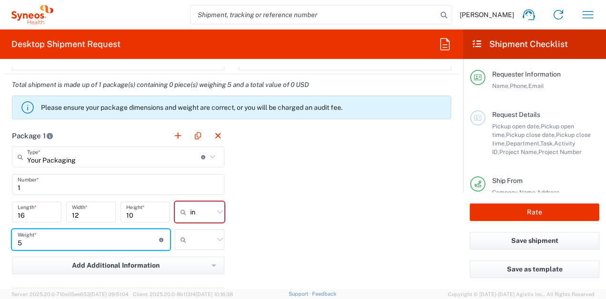
type input "5"
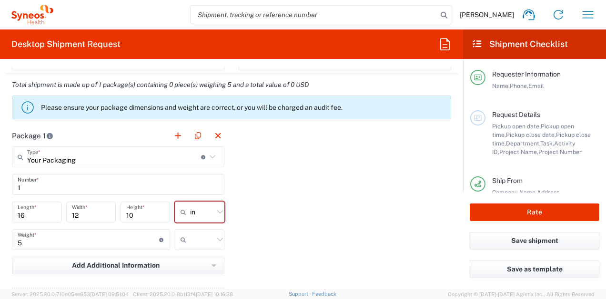
click at [221, 241] on icon at bounding box center [220, 240] width 12 height 12
click at [214, 238] on icon at bounding box center [220, 240] width 12 height 12
click at [203, 277] on span "lbs" at bounding box center [196, 276] width 47 height 15
type input "lbs"
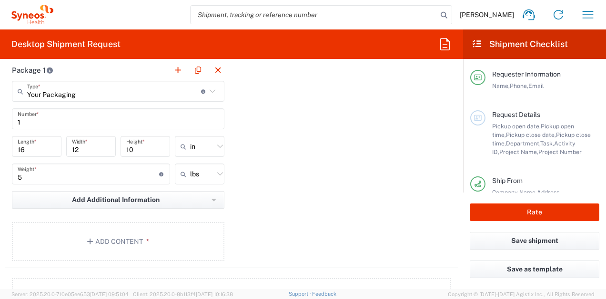
scroll to position [839, 0]
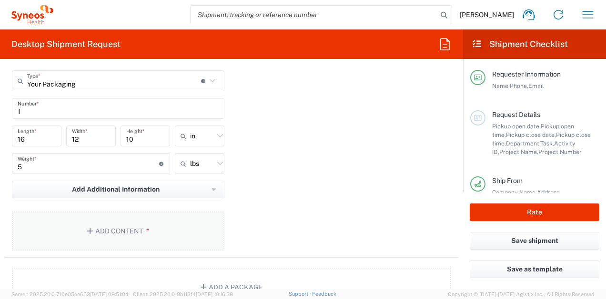
click at [127, 234] on button "Add Content *" at bounding box center [118, 231] width 212 height 39
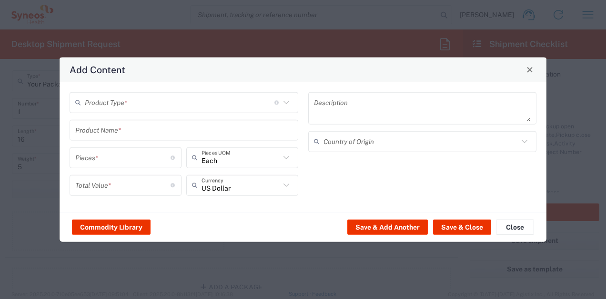
click at [142, 101] on input "text" at bounding box center [179, 102] width 189 height 17
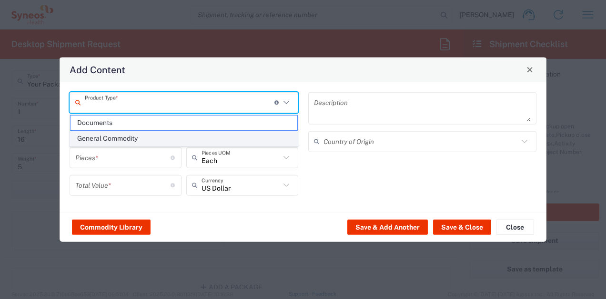
click at [126, 144] on span "General Commodity" at bounding box center [183, 138] width 227 height 15
type input "General Commodity"
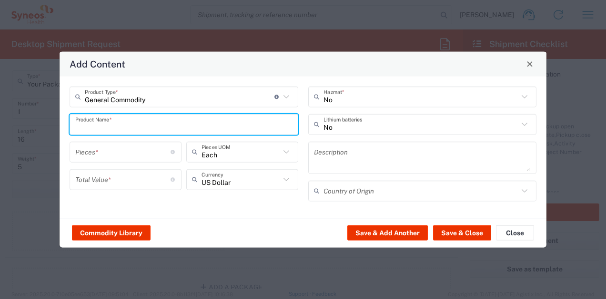
click at [123, 127] on input "text" at bounding box center [183, 124] width 217 height 17
type input "Personal Belongings"
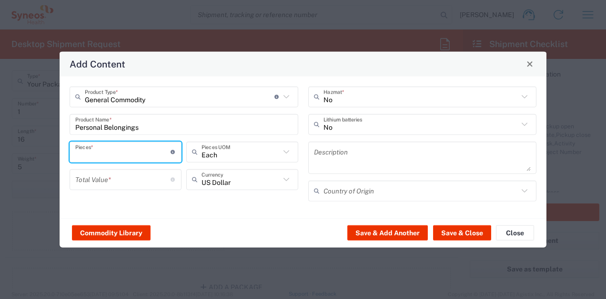
click at [108, 150] on input "number" at bounding box center [122, 152] width 95 height 17
type input "10"
click at [120, 177] on input "number" at bounding box center [122, 179] width 95 height 17
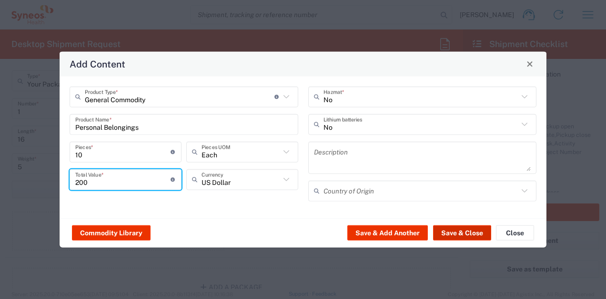
type input "200"
click at [451, 229] on button "Save & Close" at bounding box center [462, 233] width 58 height 15
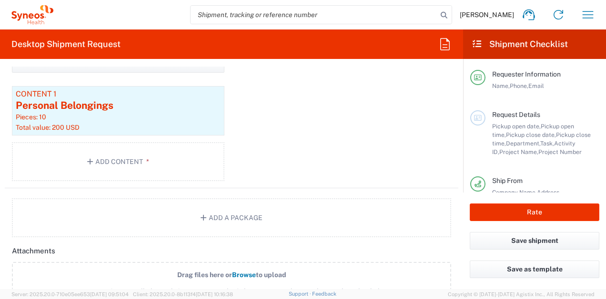
scroll to position [964, 0]
click at [215, 221] on button "Add a Package" at bounding box center [231, 218] width 439 height 39
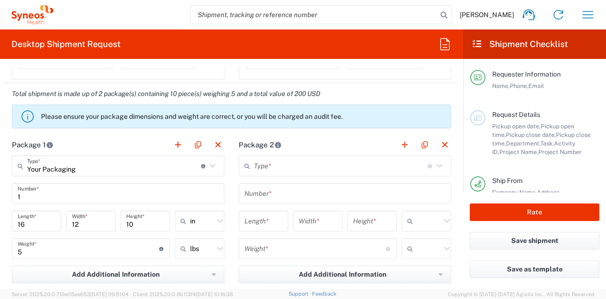
scroll to position [755, 0]
click at [273, 169] on input "text" at bounding box center [341, 165] width 174 height 17
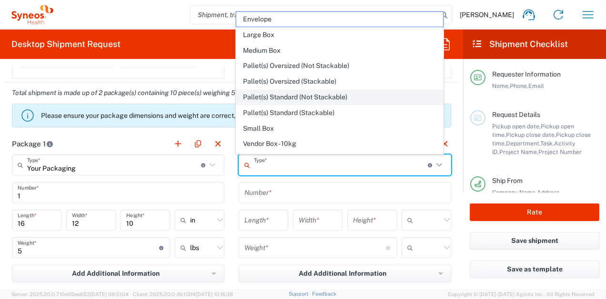
scroll to position [29, 0]
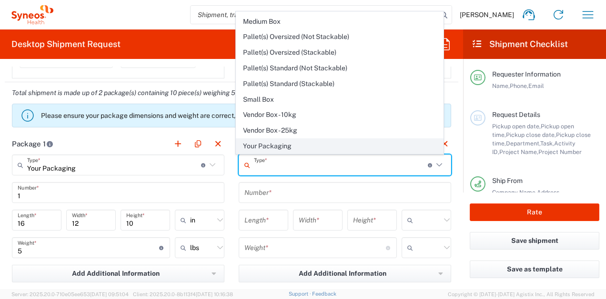
click at [308, 141] on span "Your Packaging" at bounding box center [339, 146] width 207 height 15
type input "Your Packaging"
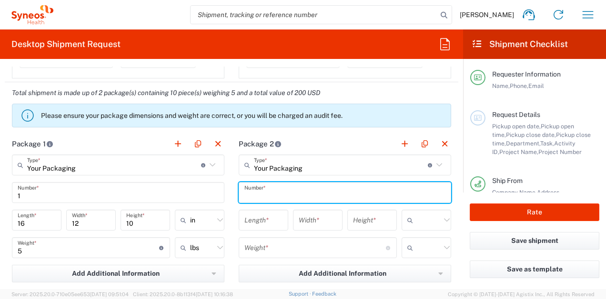
click at [288, 188] on input "text" at bounding box center [344, 193] width 201 height 17
type input "2"
click at [272, 220] on input "number" at bounding box center [263, 220] width 38 height 17
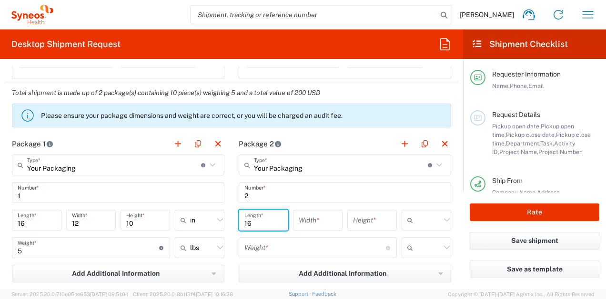
type input "16"
click at [308, 224] on input "number" at bounding box center [317, 220] width 38 height 17
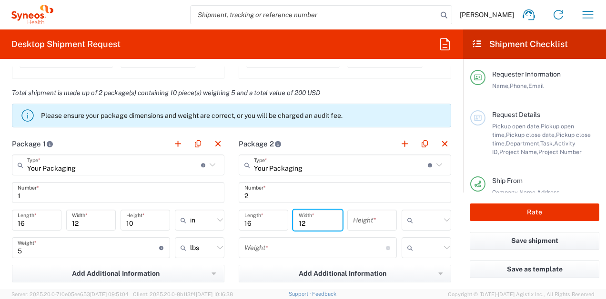
type input "12"
click at [358, 224] on input "number" at bounding box center [372, 220] width 38 height 17
type input "10"
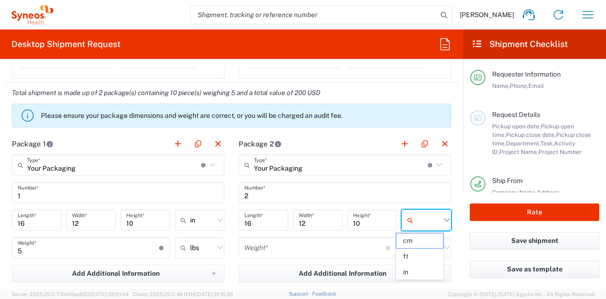
click at [417, 215] on input "text" at bounding box center [429, 220] width 24 height 15
click at [282, 192] on input "2" at bounding box center [344, 193] width 201 height 17
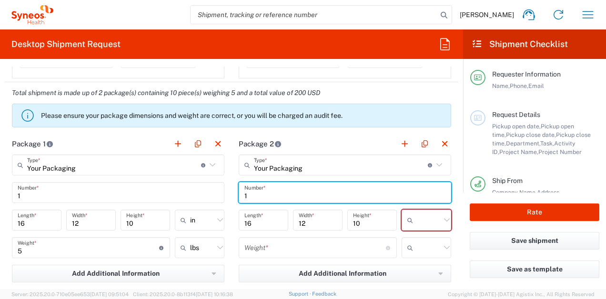
type input "1"
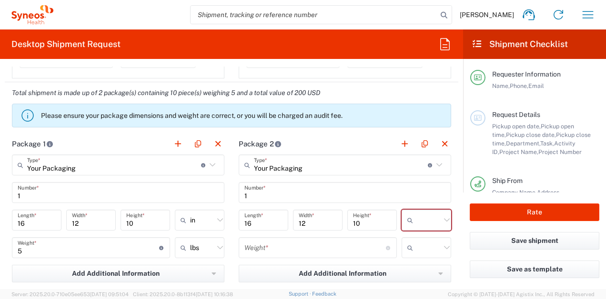
click at [440, 220] on icon at bounding box center [446, 220] width 12 height 12
click at [417, 275] on span "in" at bounding box center [419, 272] width 47 height 15
type input "in"
click at [313, 253] on input "number" at bounding box center [314, 248] width 141 height 17
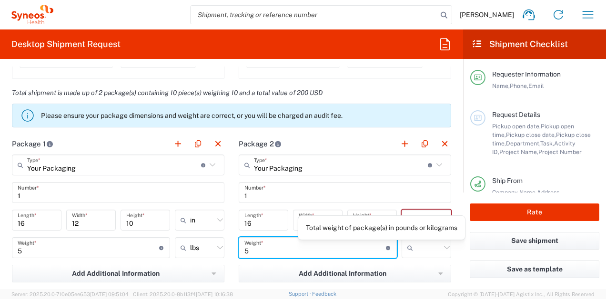
type input "5"
click at [417, 248] on input "text" at bounding box center [429, 247] width 24 height 15
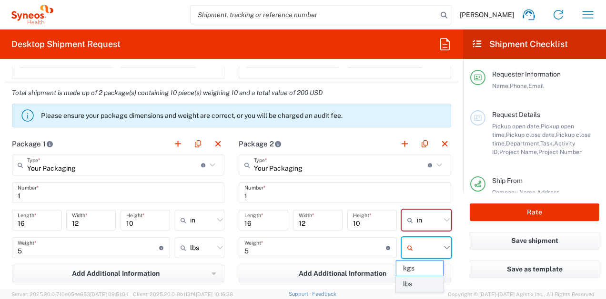
click at [416, 281] on span "lbs" at bounding box center [419, 284] width 47 height 15
type input "lbs"
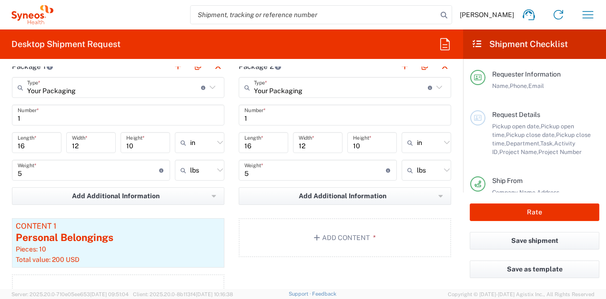
scroll to position [834, 0]
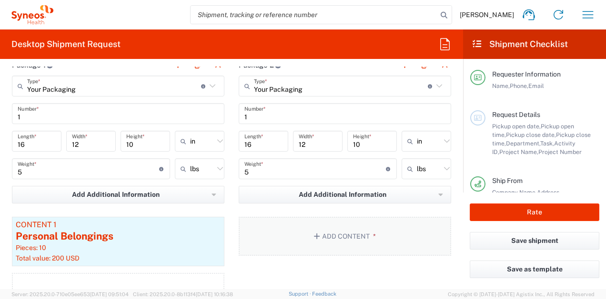
click at [348, 234] on button "Add Content *" at bounding box center [344, 236] width 212 height 39
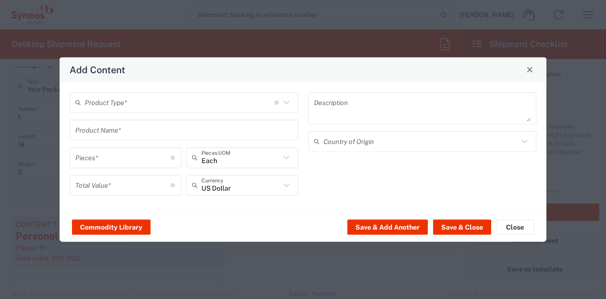
click at [219, 108] on input "text" at bounding box center [179, 102] width 189 height 17
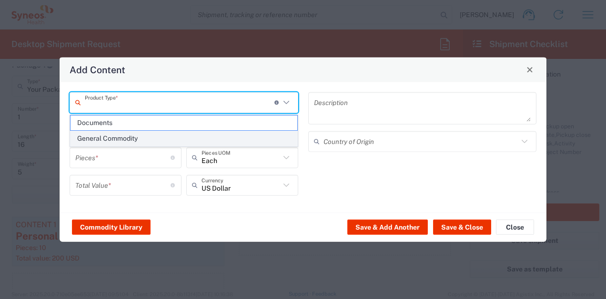
click at [211, 139] on span "General Commodity" at bounding box center [183, 138] width 227 height 15
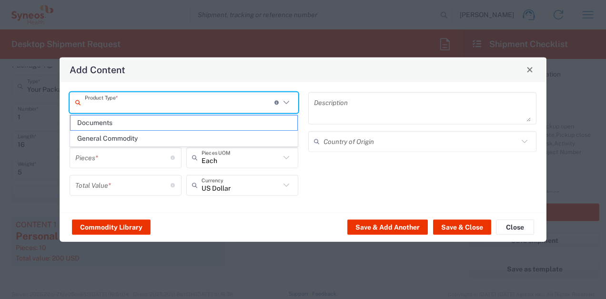
type input "General Commodity"
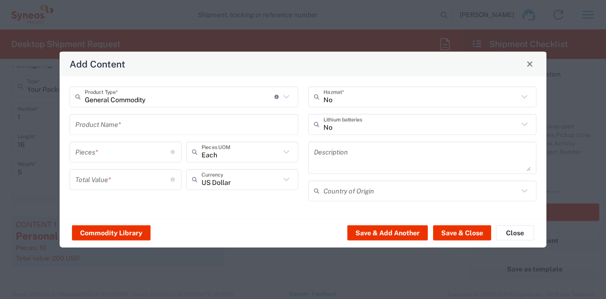
click at [207, 129] on input "text" at bounding box center [183, 124] width 217 height 17
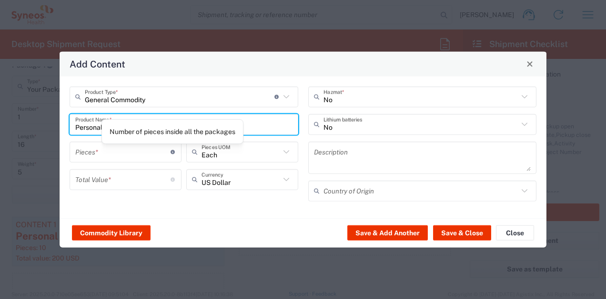
type input "Personal Belongings"
click at [159, 142] on div "Number of pieces inside all the packages" at bounding box center [172, 131] width 142 height 25
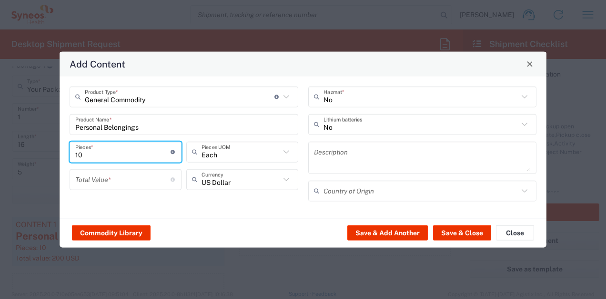
type input "10"
click at [149, 176] on input "number" at bounding box center [122, 179] width 95 height 17
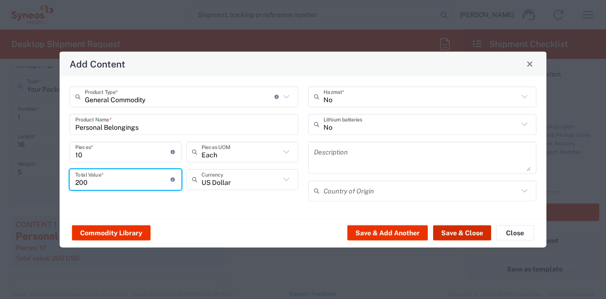
type input "200"
click at [448, 228] on button "Save & Close" at bounding box center [462, 233] width 58 height 15
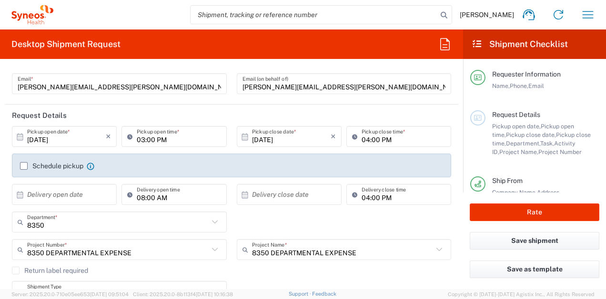
scroll to position [78, 0]
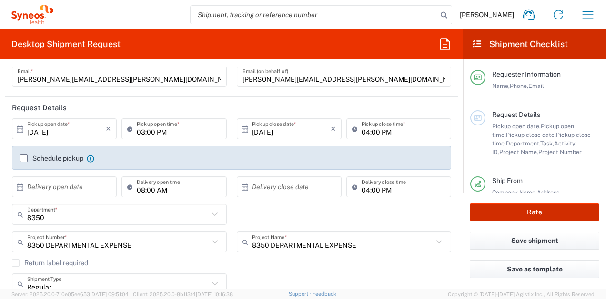
click at [554, 212] on button "Rate" at bounding box center [533, 213] width 129 height 18
type input "8350 DEPARTMENTAL EXPENSE"
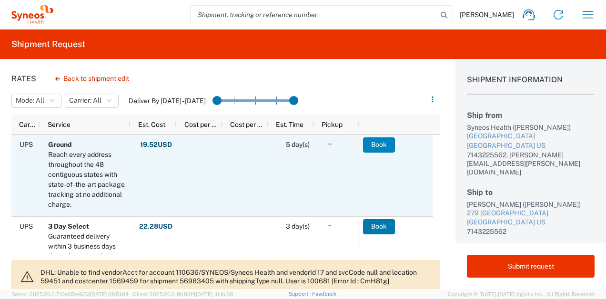
click at [384, 147] on button "Book" at bounding box center [379, 145] width 32 height 15
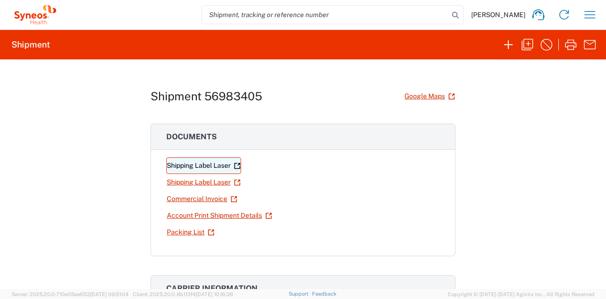
click at [194, 166] on link "Shipping Label Laser" at bounding box center [203, 166] width 75 height 17
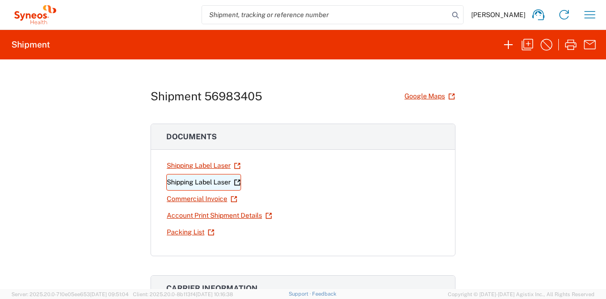
click at [187, 182] on link "Shipping Label Laser" at bounding box center [203, 182] width 75 height 17
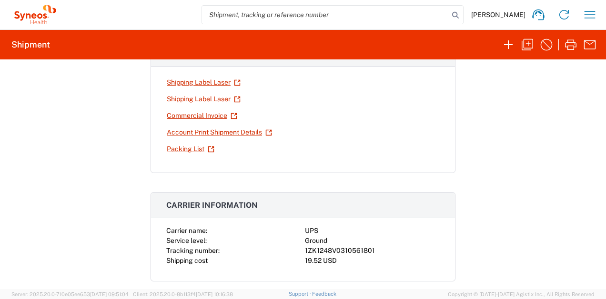
scroll to position [170, 0]
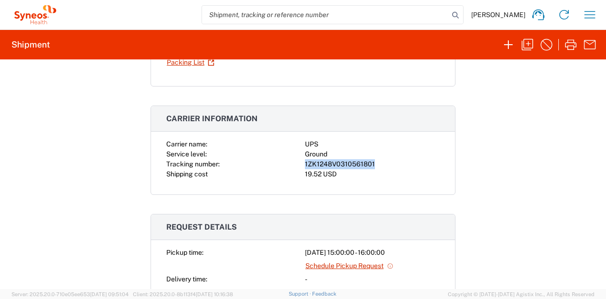
drag, startPoint x: 374, startPoint y: 163, endPoint x: 297, endPoint y: 165, distance: 77.6
click at [297, 165] on div "Carrier name: UPS Service level: Ground Tracking number: 1ZK1248V0310561801 Shi…" at bounding box center [302, 159] width 273 height 40
copy div "1ZK1248V0310561801"
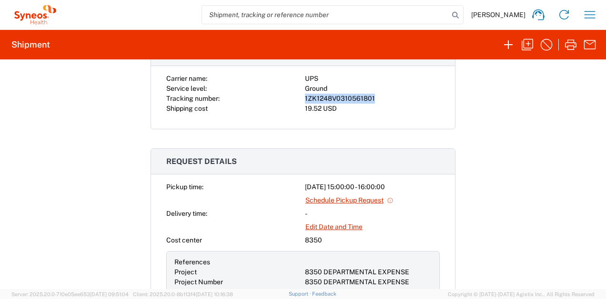
scroll to position [238, 0]
